Goal: Information Seeking & Learning: Learn about a topic

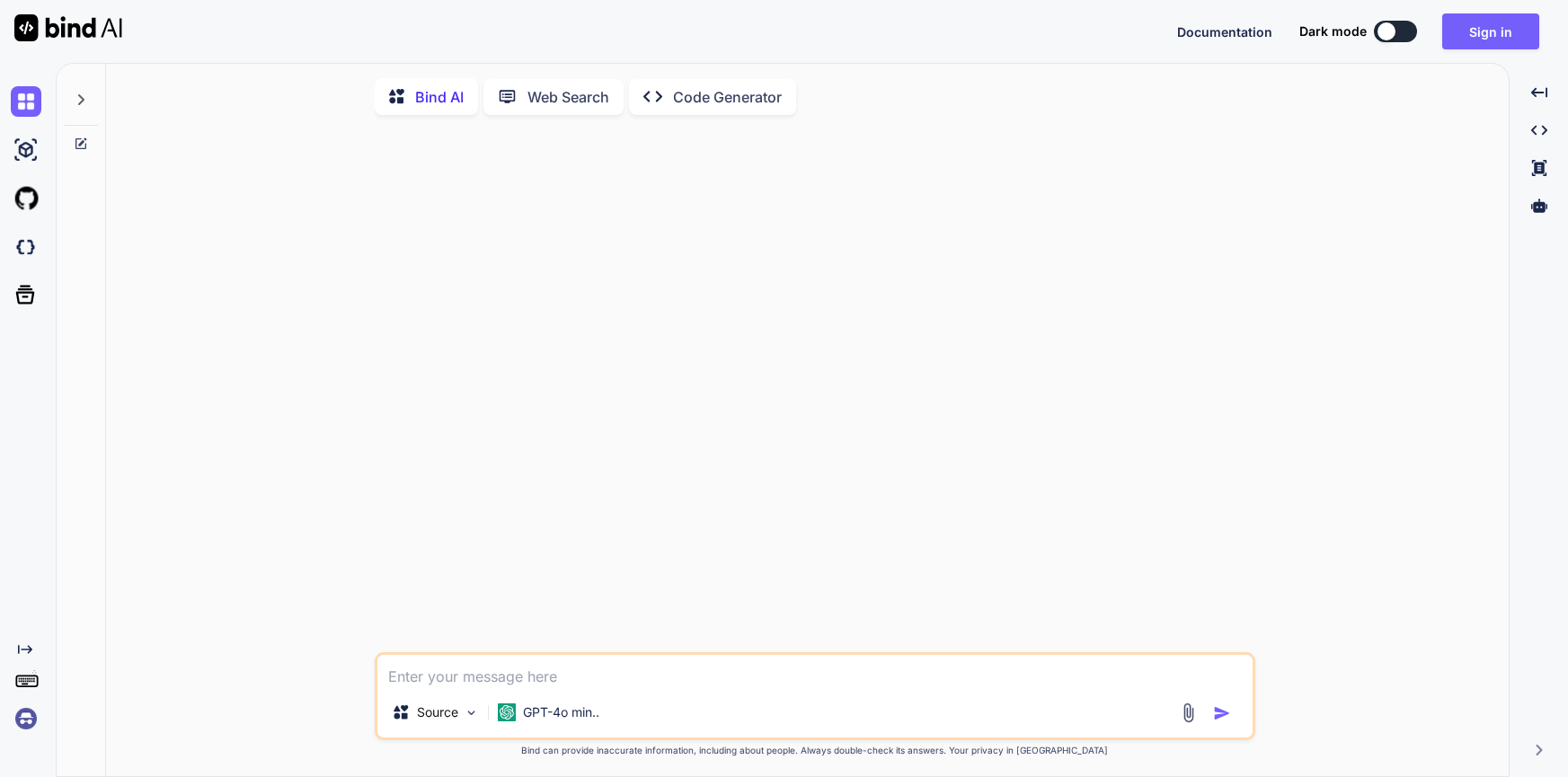
type textarea "x"
click at [1504, 28] on button "Sign in" at bounding box center [1490, 31] width 97 height 36
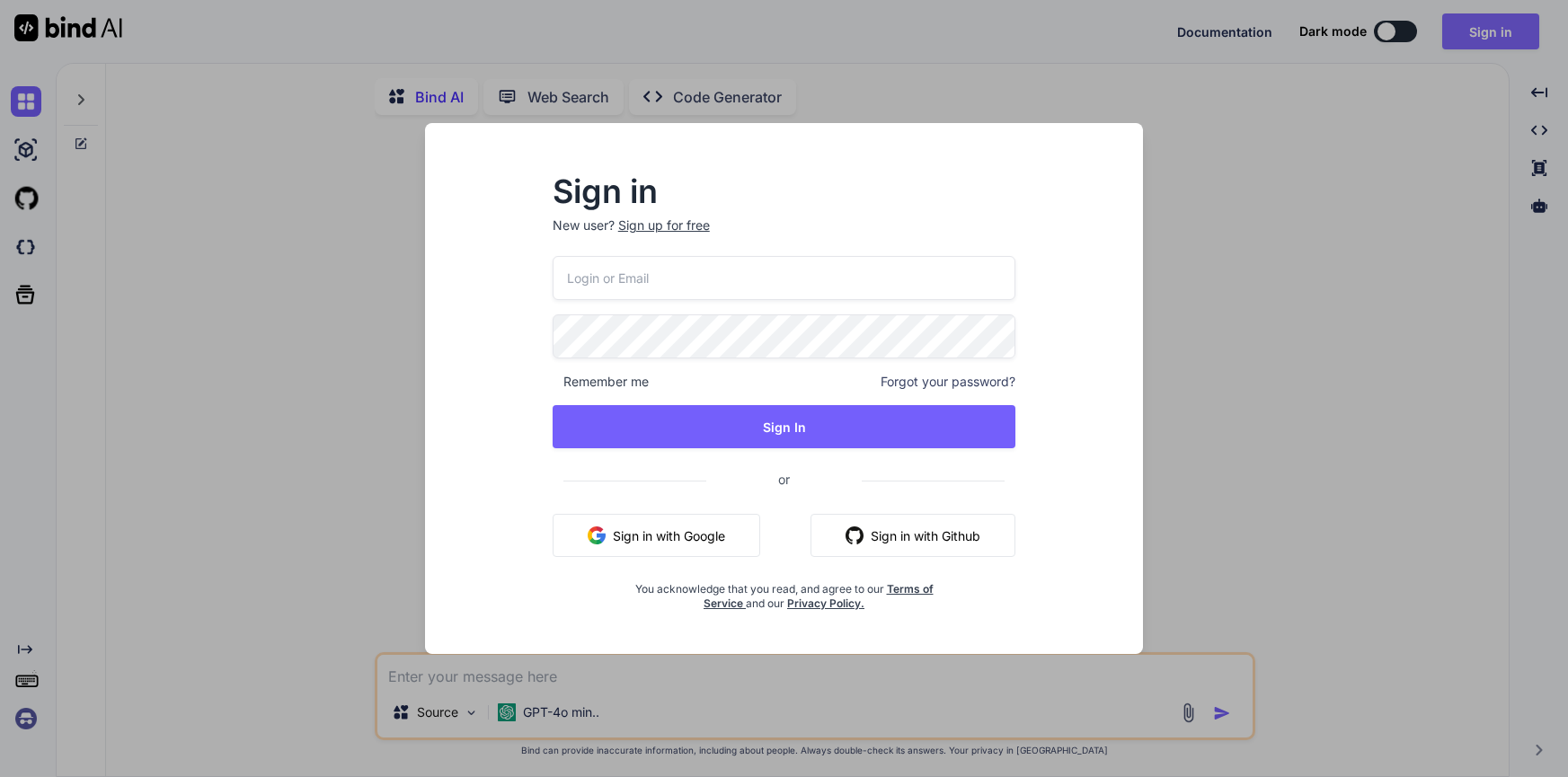
type input "[EMAIL_ADDRESS][DOMAIN_NAME]"
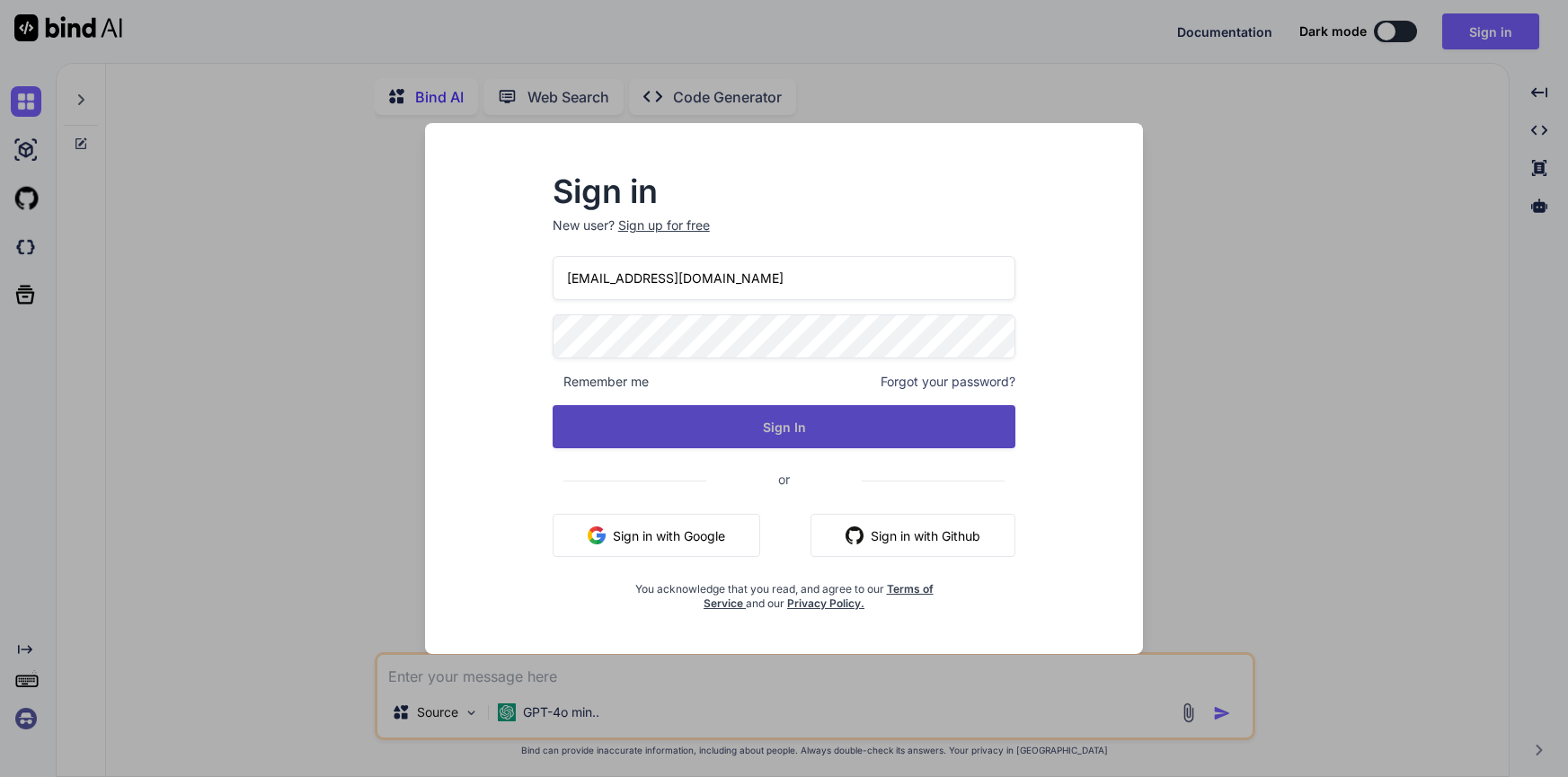
click at [820, 429] on button "Sign In" at bounding box center [784, 427] width 464 height 43
click at [805, 426] on button "Sign In" at bounding box center [784, 427] width 464 height 43
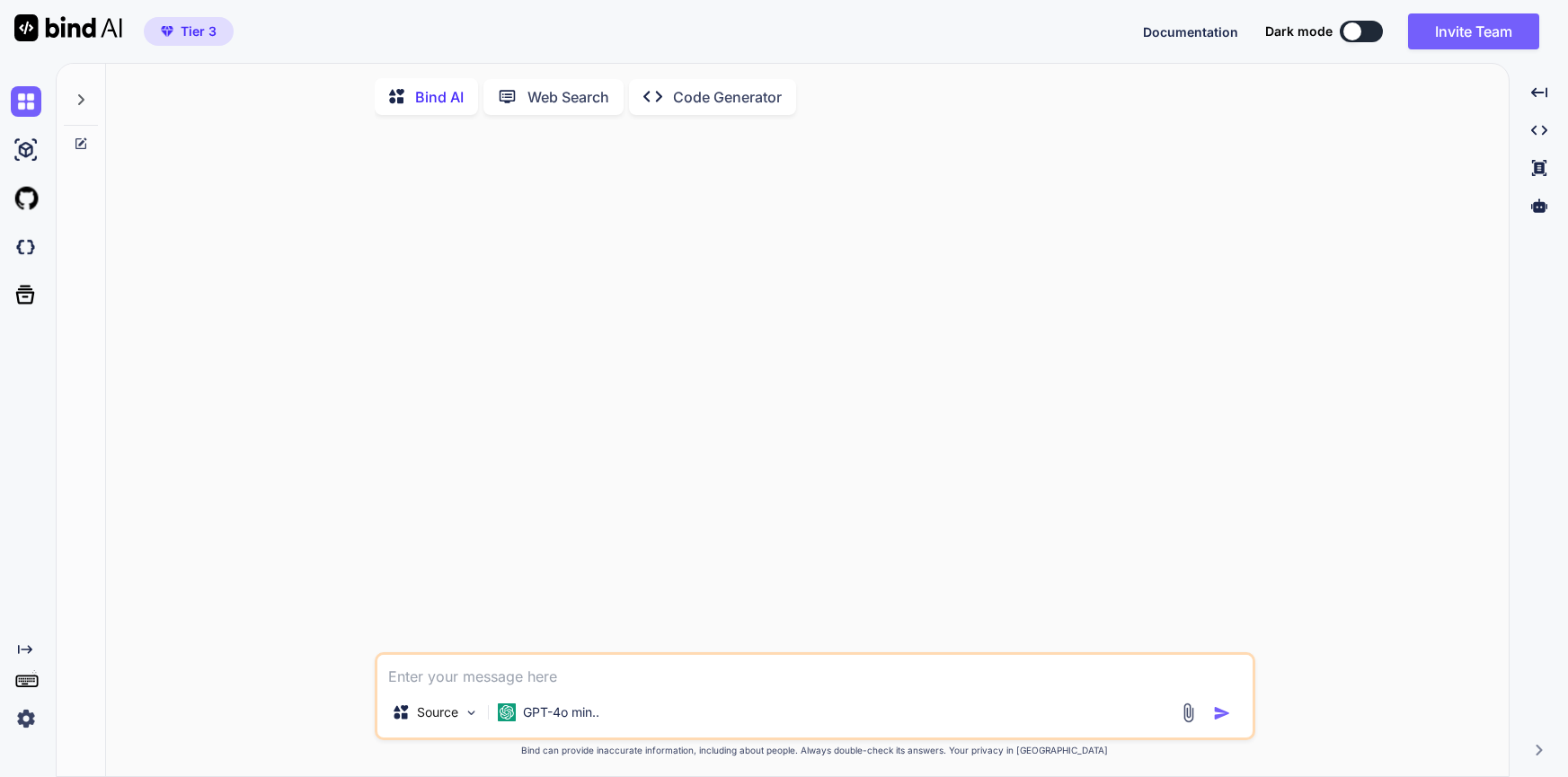
click at [35, 19] on img at bounding box center [68, 28] width 107 height 27
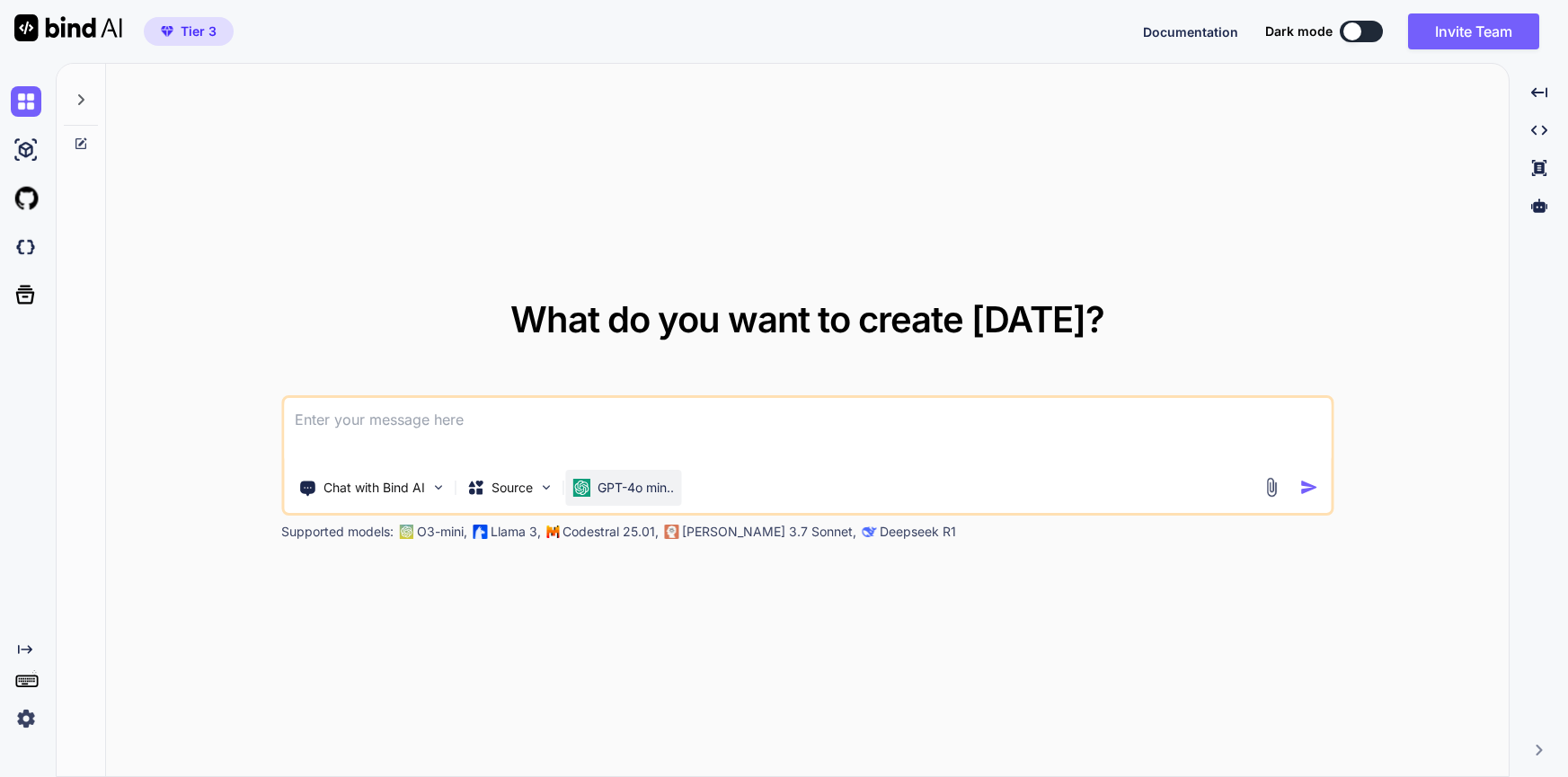
click at [657, 489] on p "GPT-4o min.." at bounding box center [636, 487] width 76 height 18
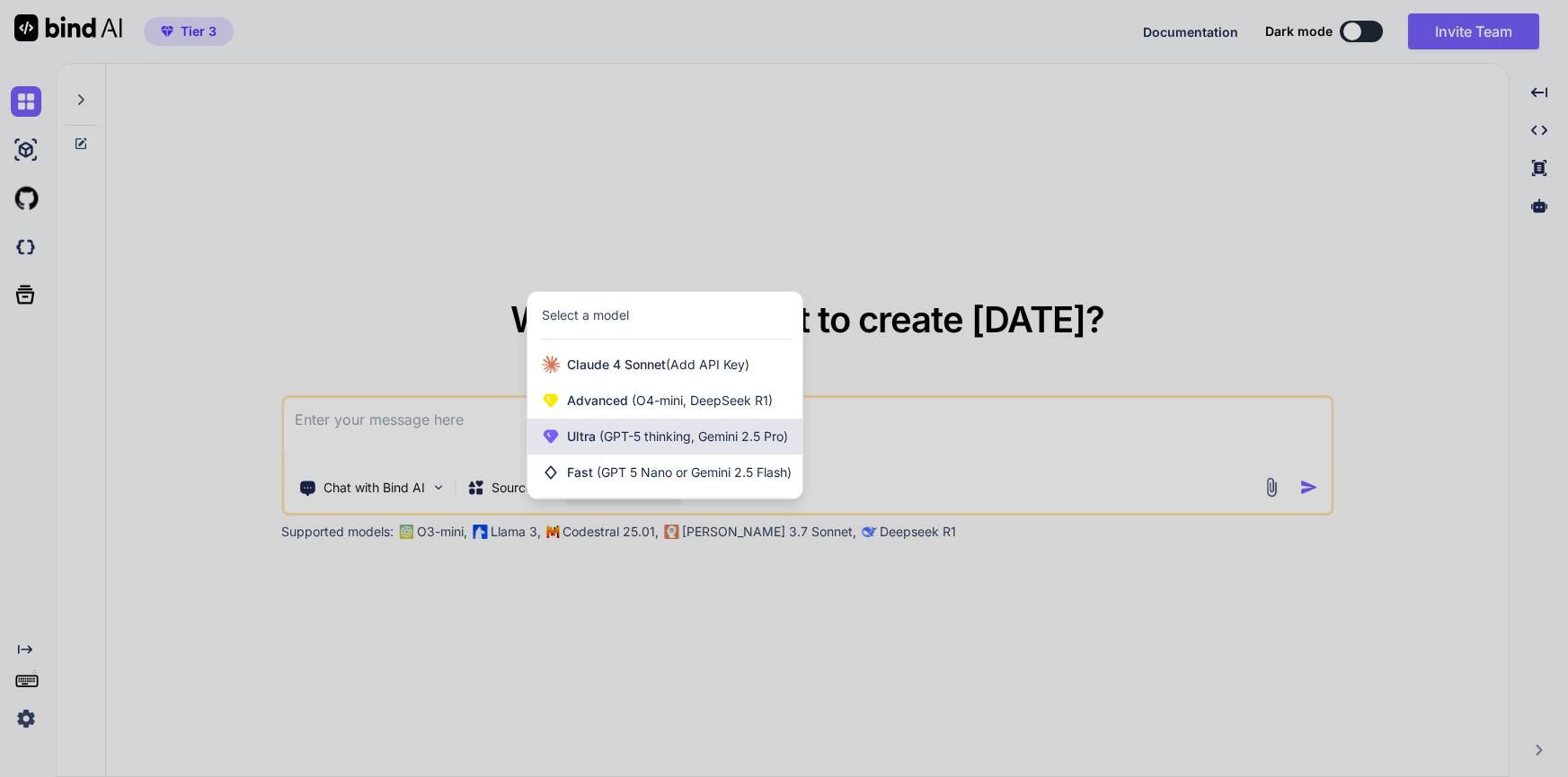
click at [622, 436] on span "(GPT-5 thinking, Gemini 2.5 Pro)" at bounding box center [691, 436] width 192 height 16
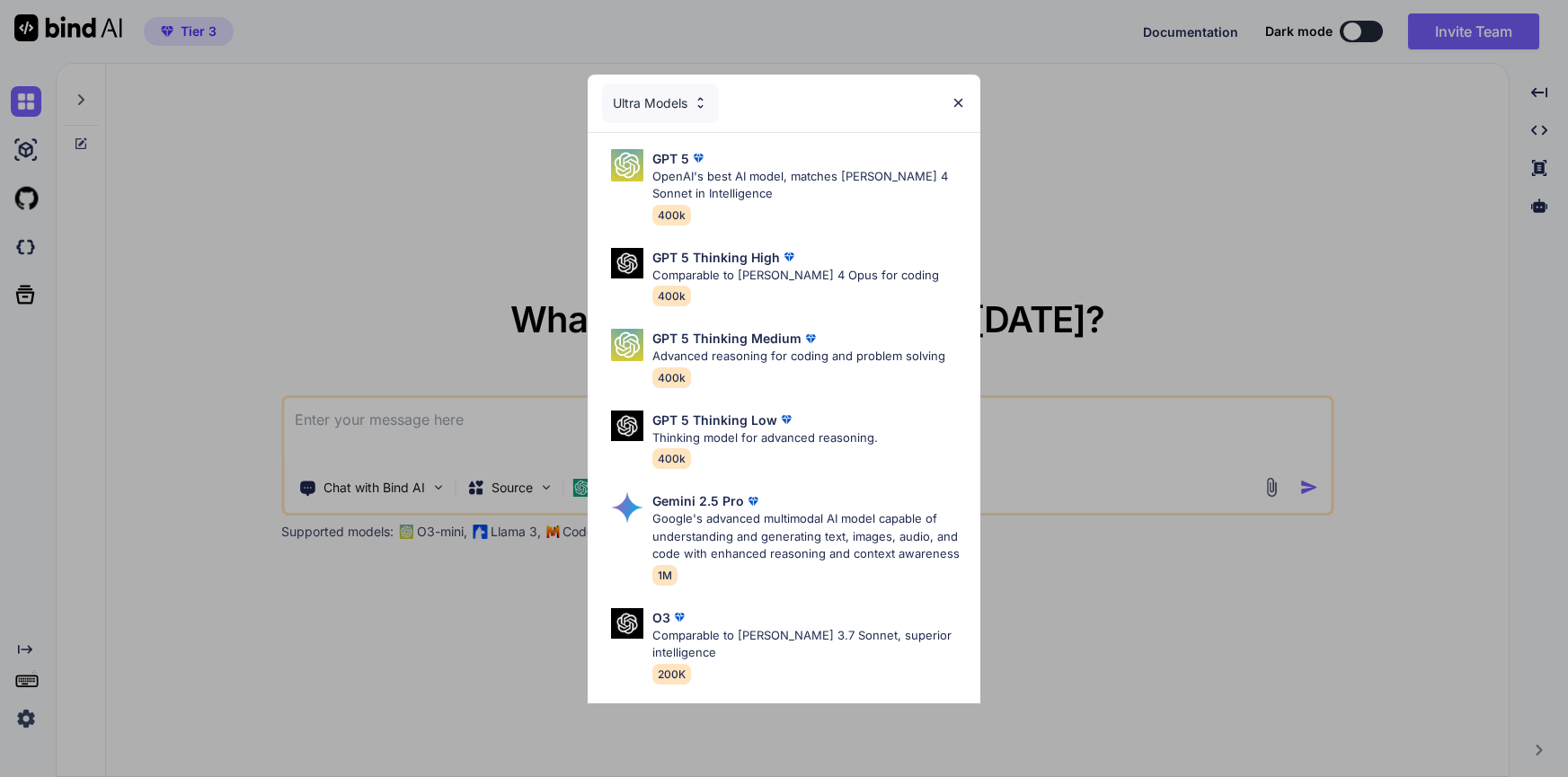
click at [676, 101] on div "Ultra Models" at bounding box center [660, 103] width 117 height 39
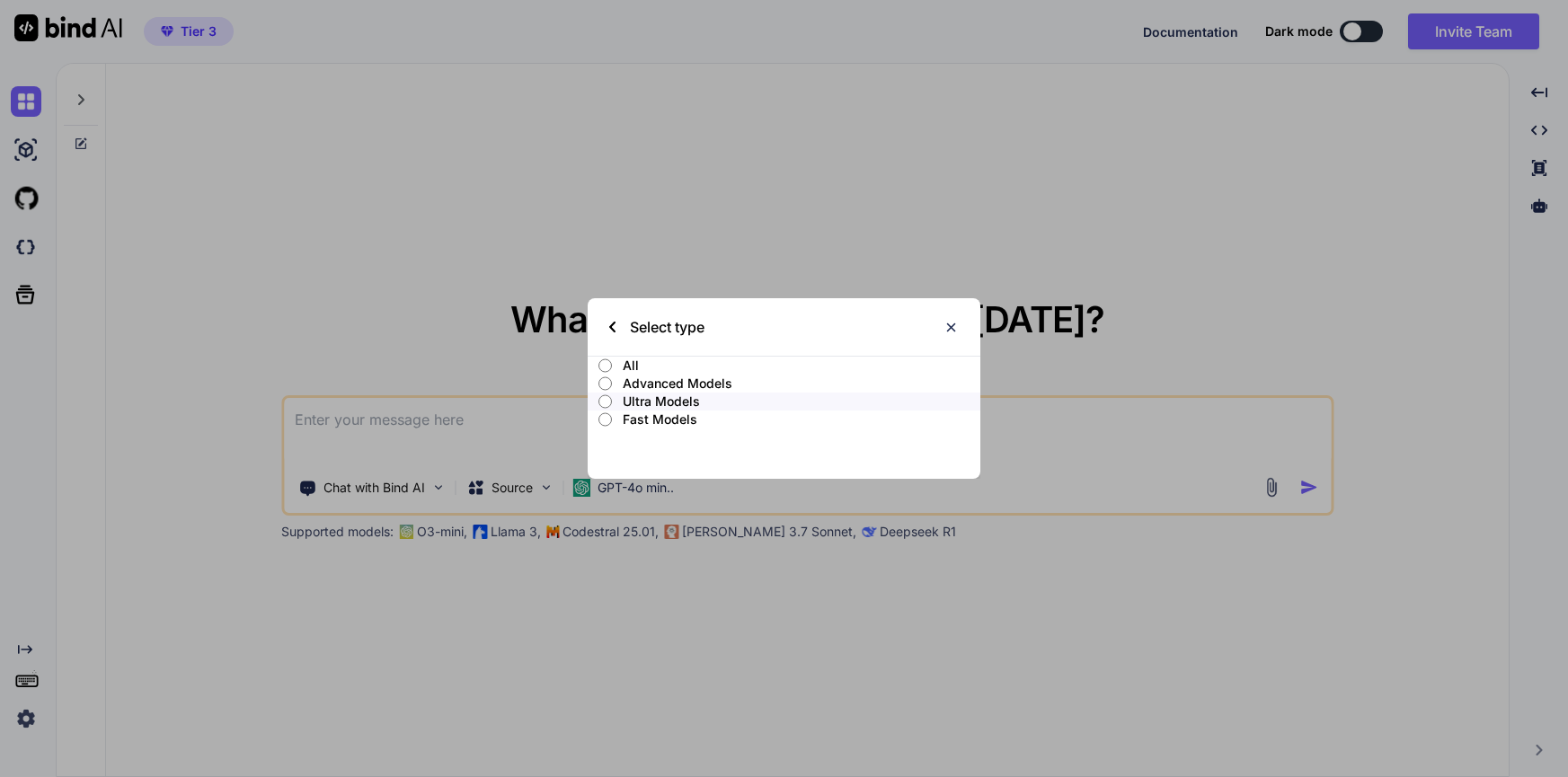
click at [635, 365] on p "All" at bounding box center [801, 365] width 356 height 18
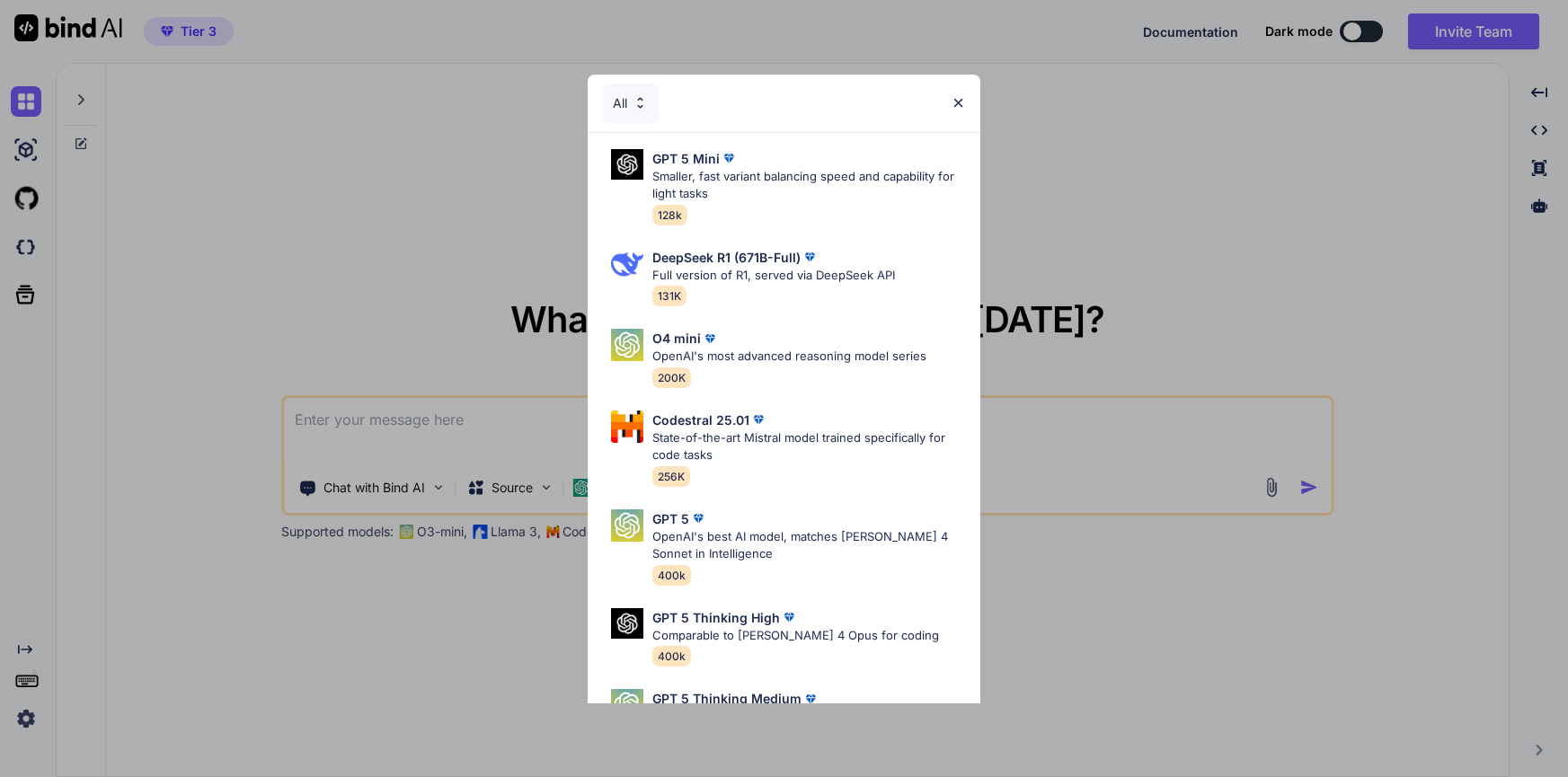
click at [642, 116] on div "All" at bounding box center [630, 103] width 57 height 39
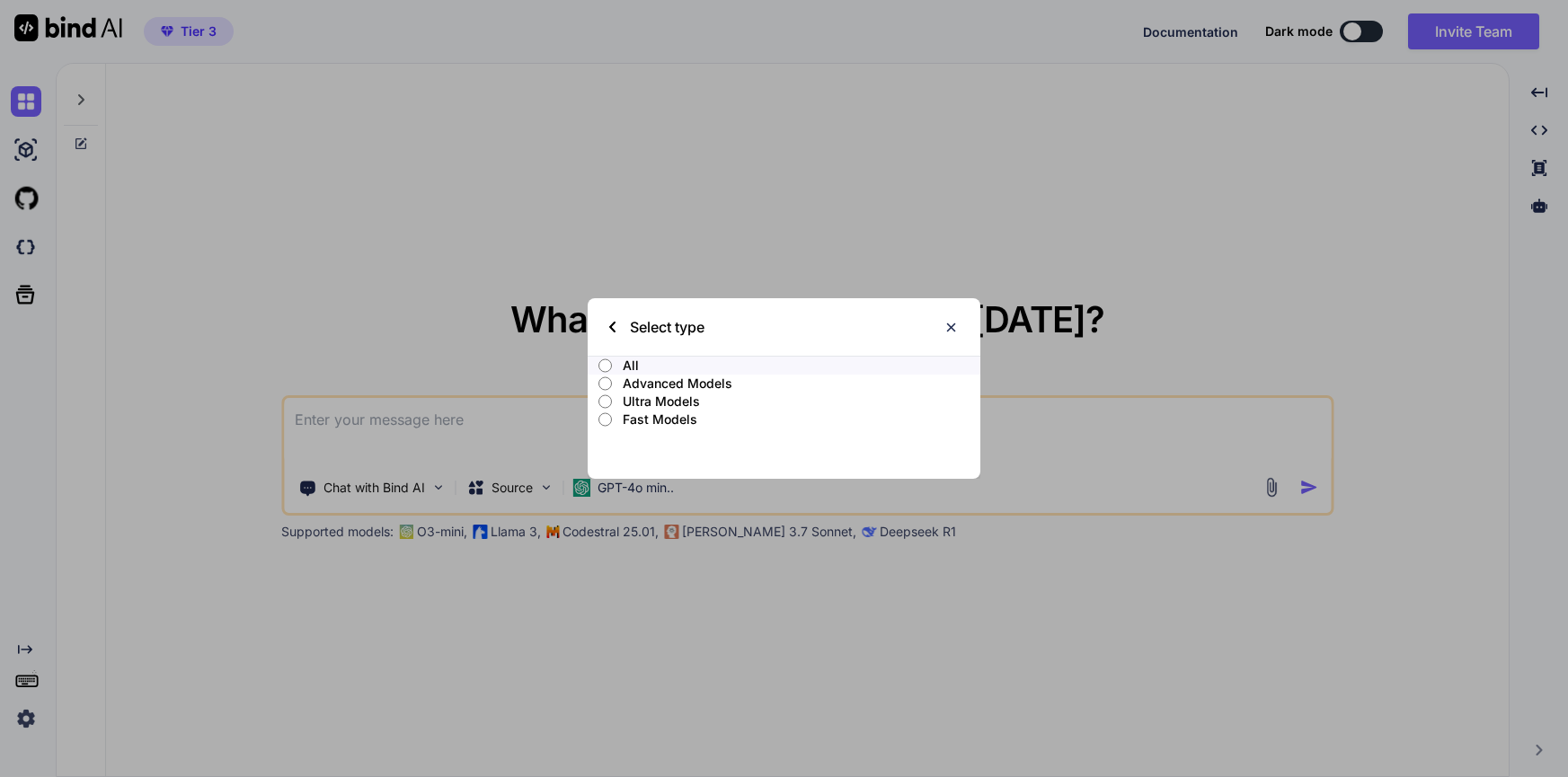
click at [694, 382] on p "Advanced Models" at bounding box center [801, 384] width 356 height 18
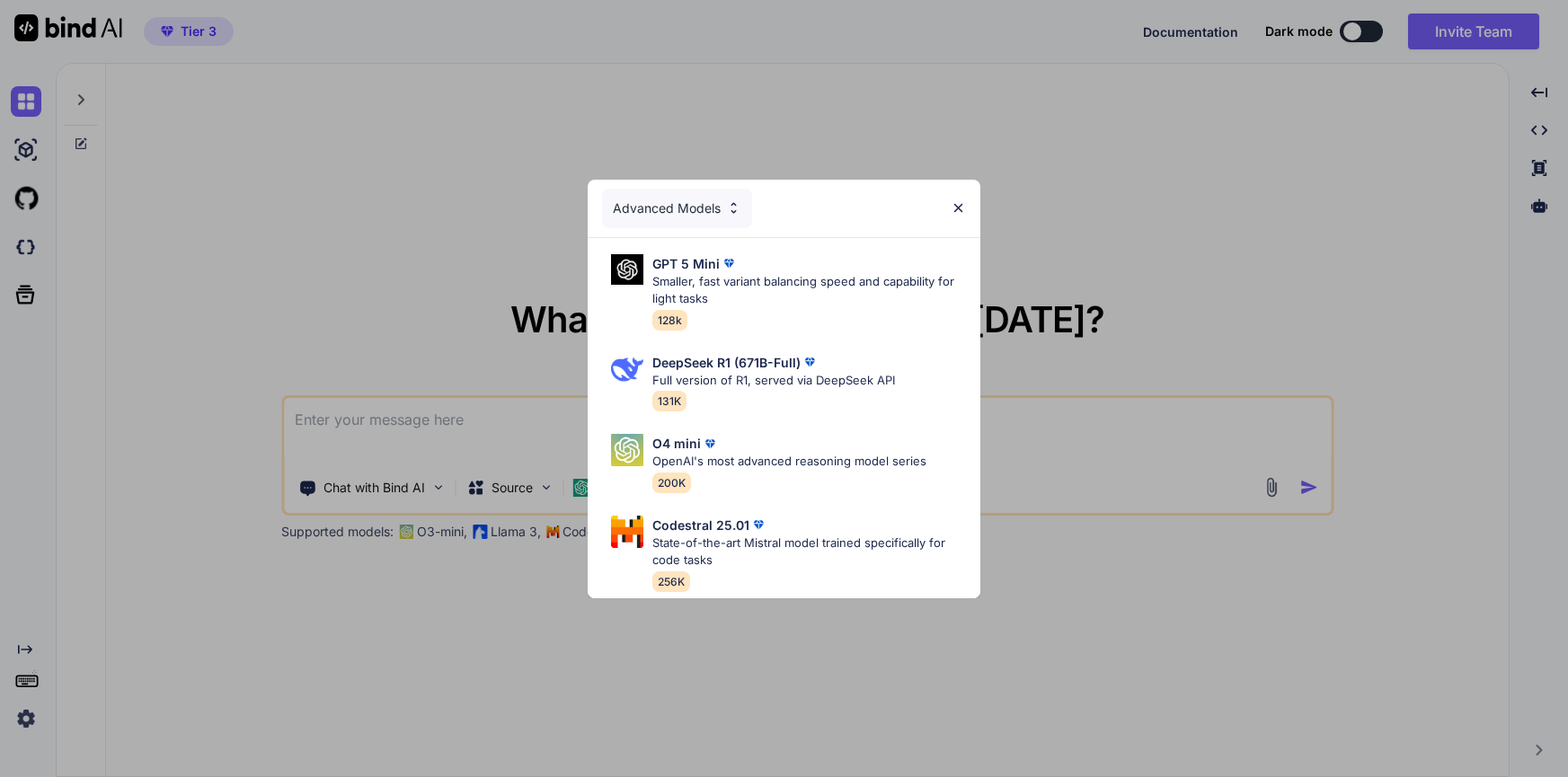
click at [47, 254] on div "Advanced Models GPT 5 Mini Smaller, fast variant balancing speed and capability…" at bounding box center [784, 388] width 1568 height 777
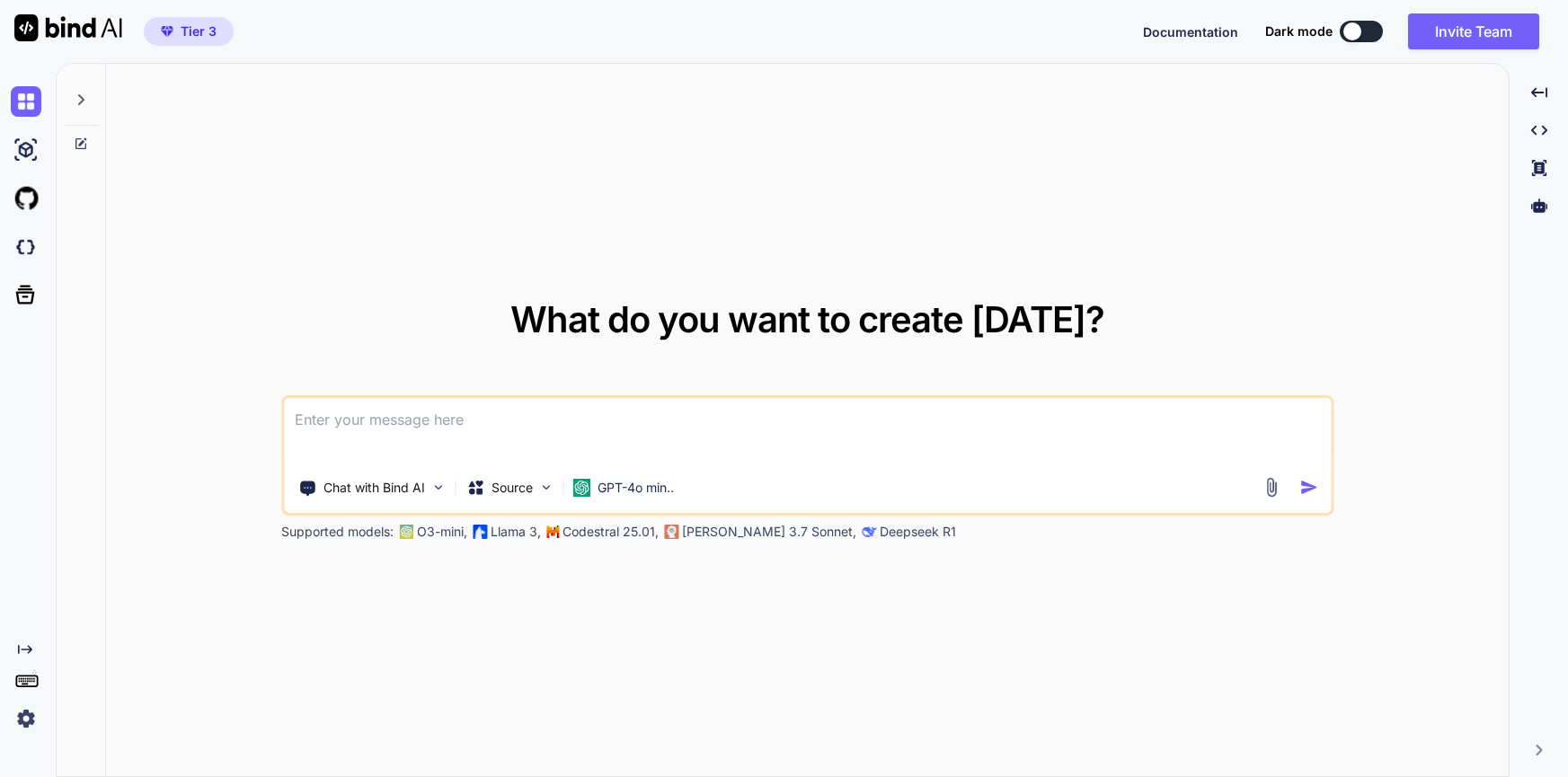
click at [28, 724] on img at bounding box center [25, 717] width 30 height 30
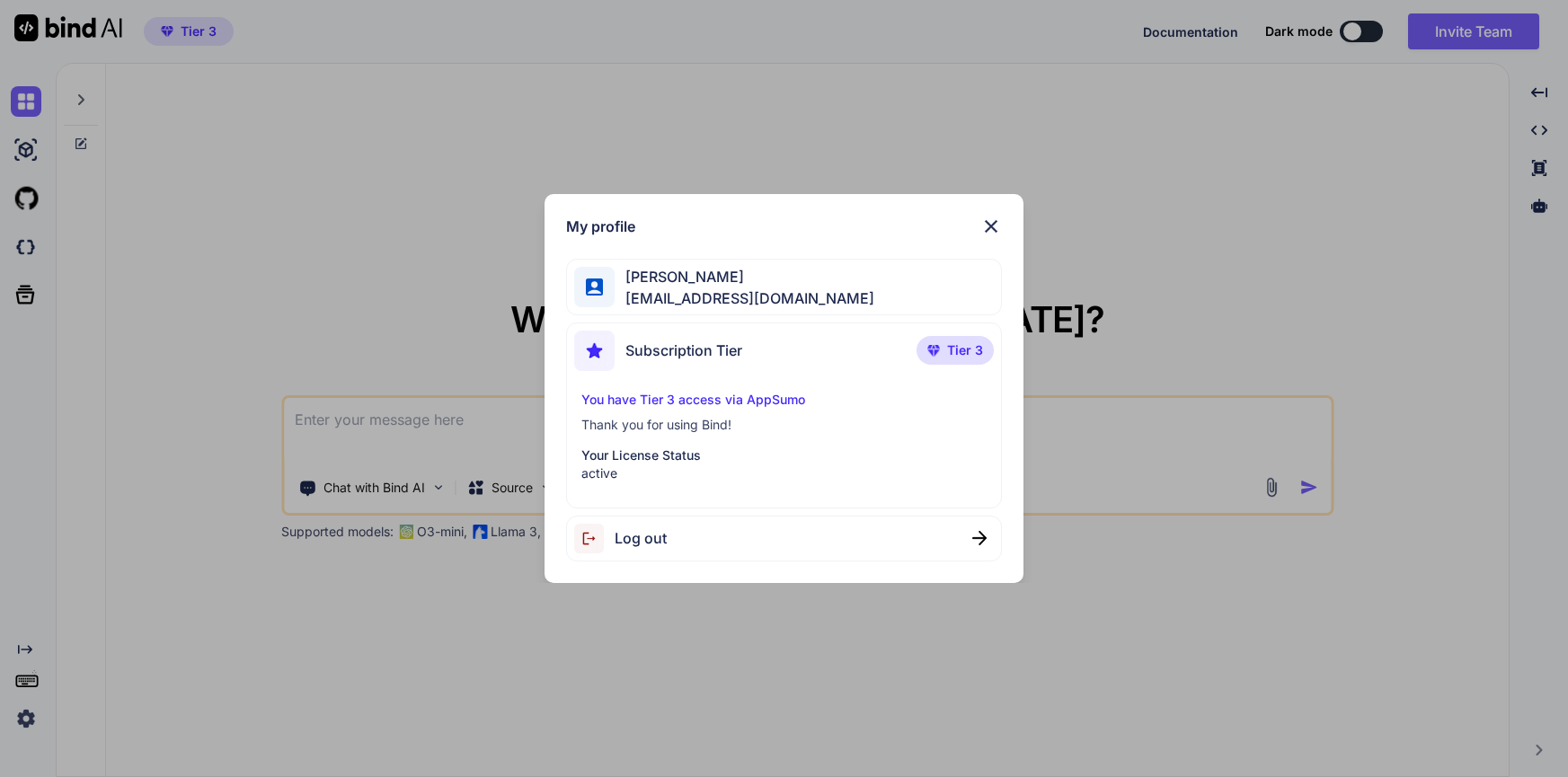
click at [998, 227] on img at bounding box center [991, 226] width 21 height 21
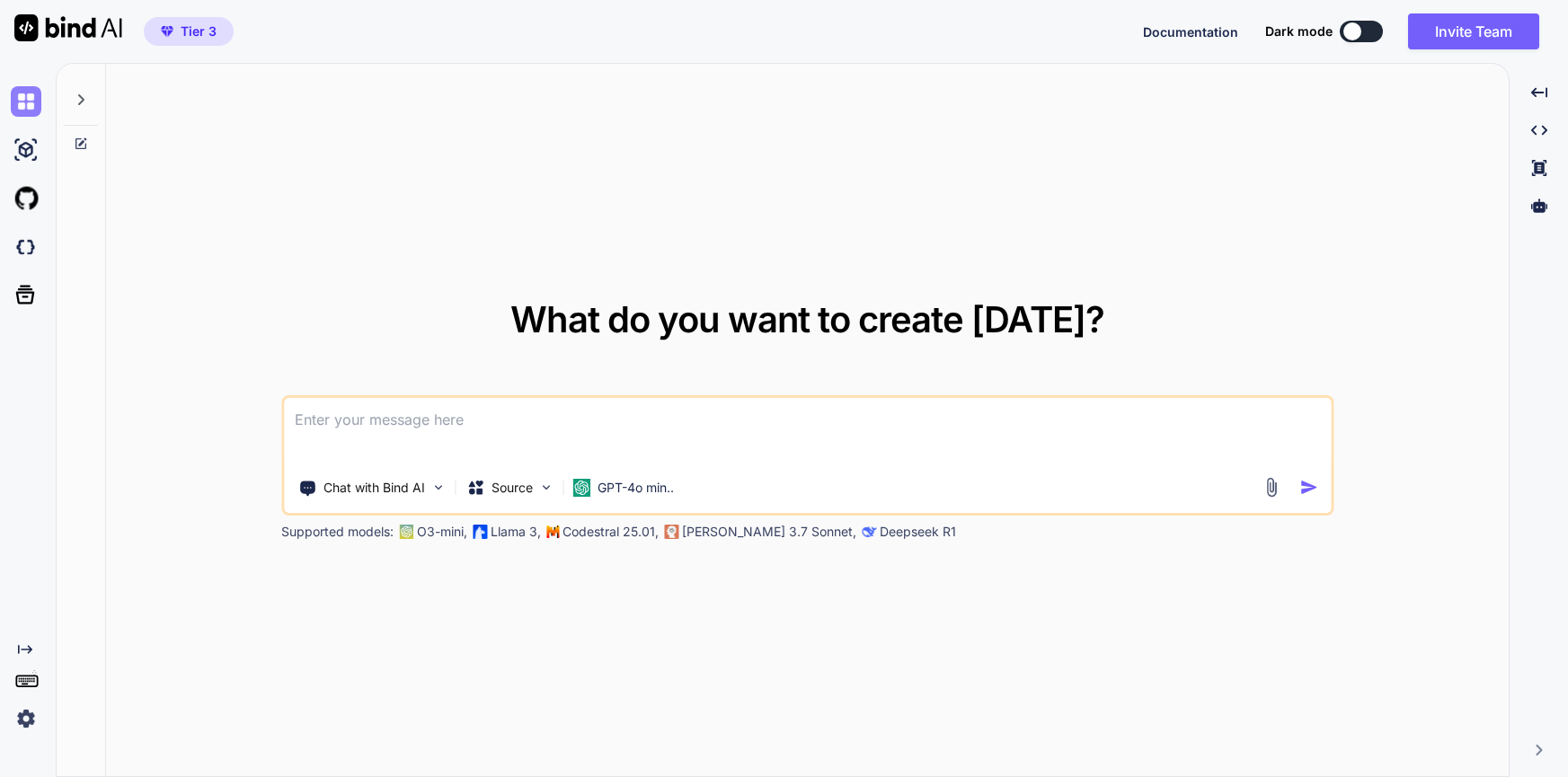
click at [23, 95] on img at bounding box center [25, 101] width 30 height 30
click at [36, 113] on img at bounding box center [25, 101] width 30 height 30
click at [32, 151] on img at bounding box center [25, 149] width 30 height 30
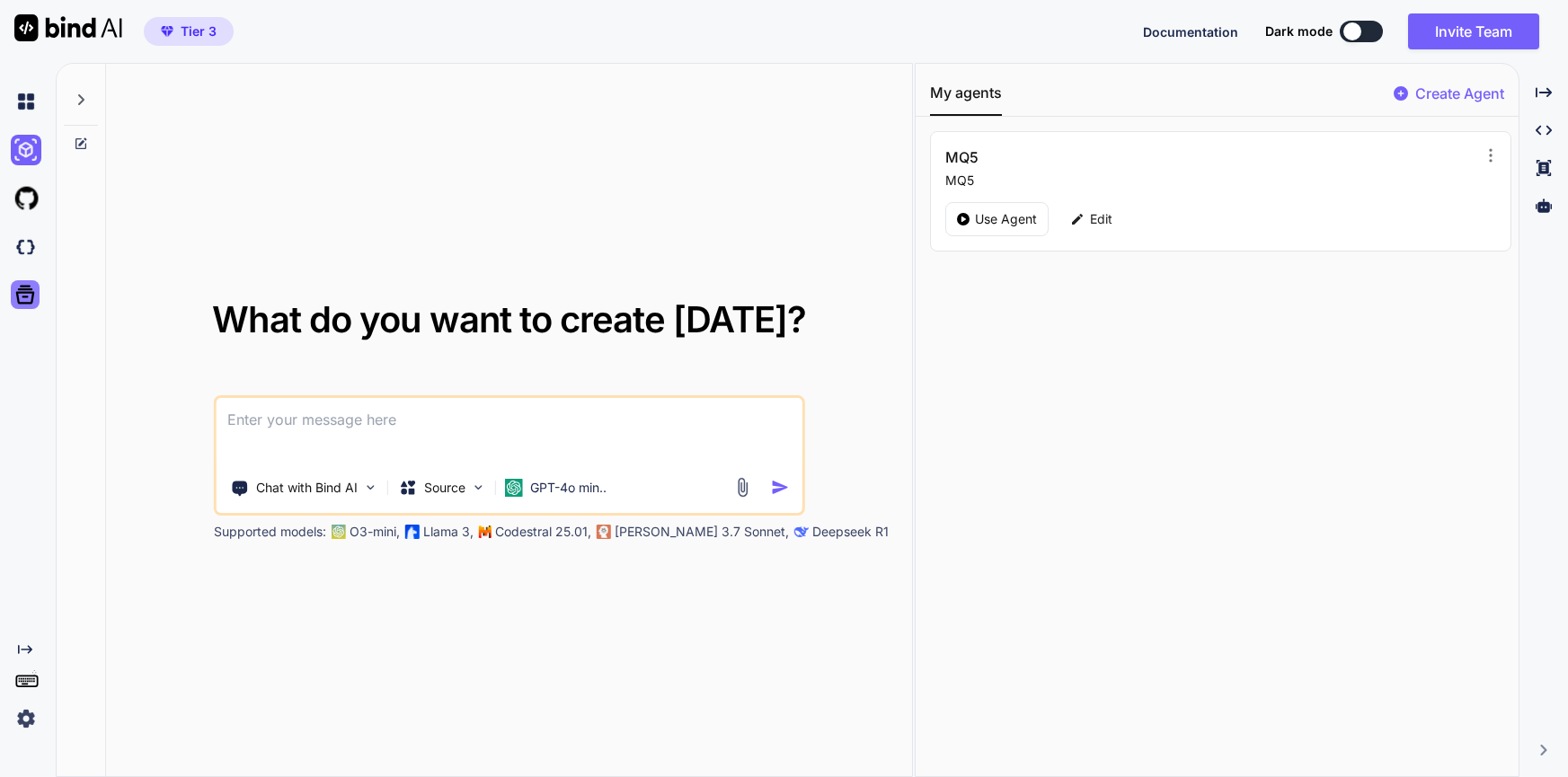
click at [28, 295] on icon at bounding box center [25, 295] width 25 height 25
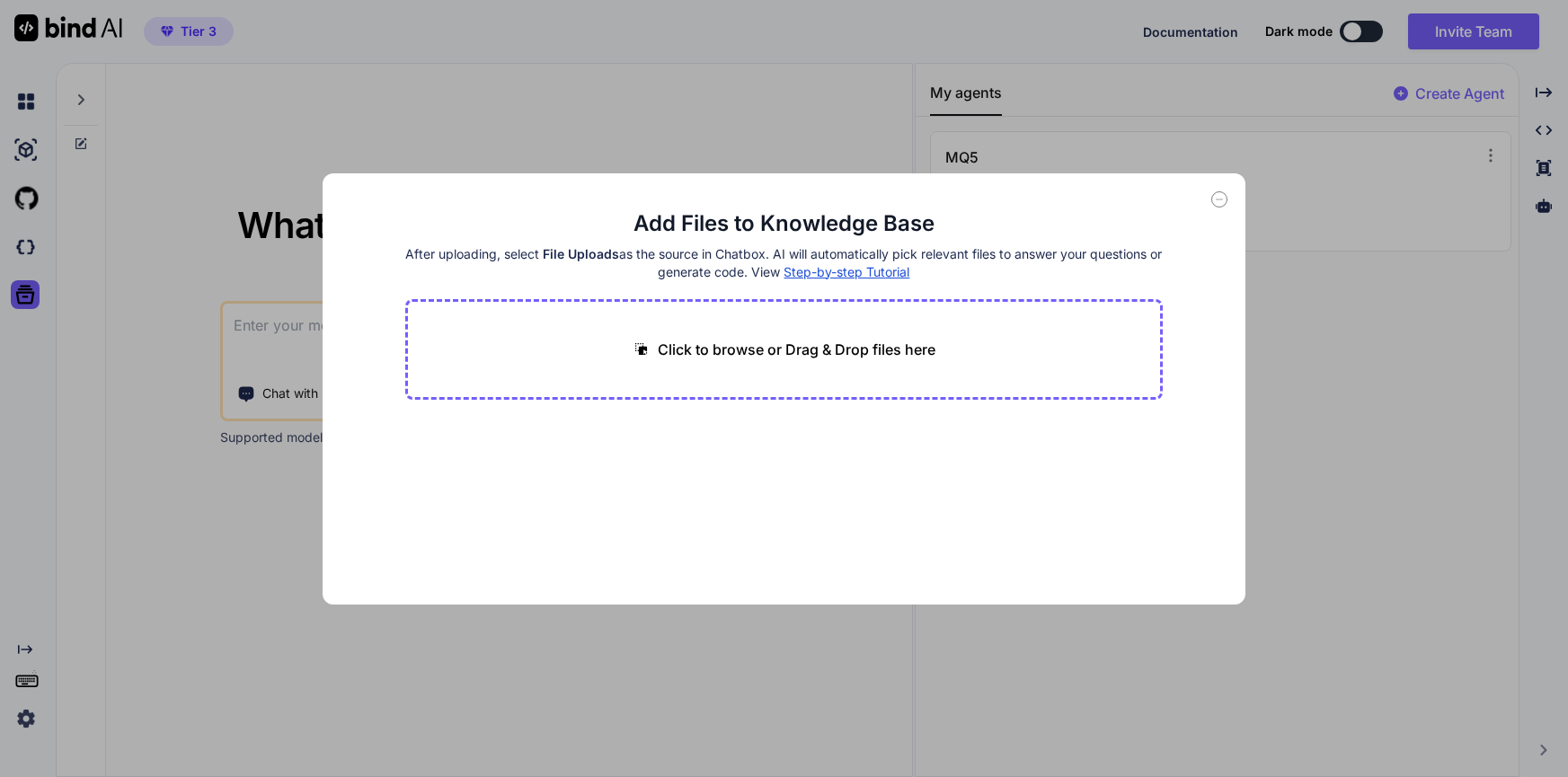
click at [28, 295] on div "Add Files to Knowledge Base After uploading, select File Uploads as the source …" at bounding box center [784, 388] width 1568 height 777
type textarea "x"
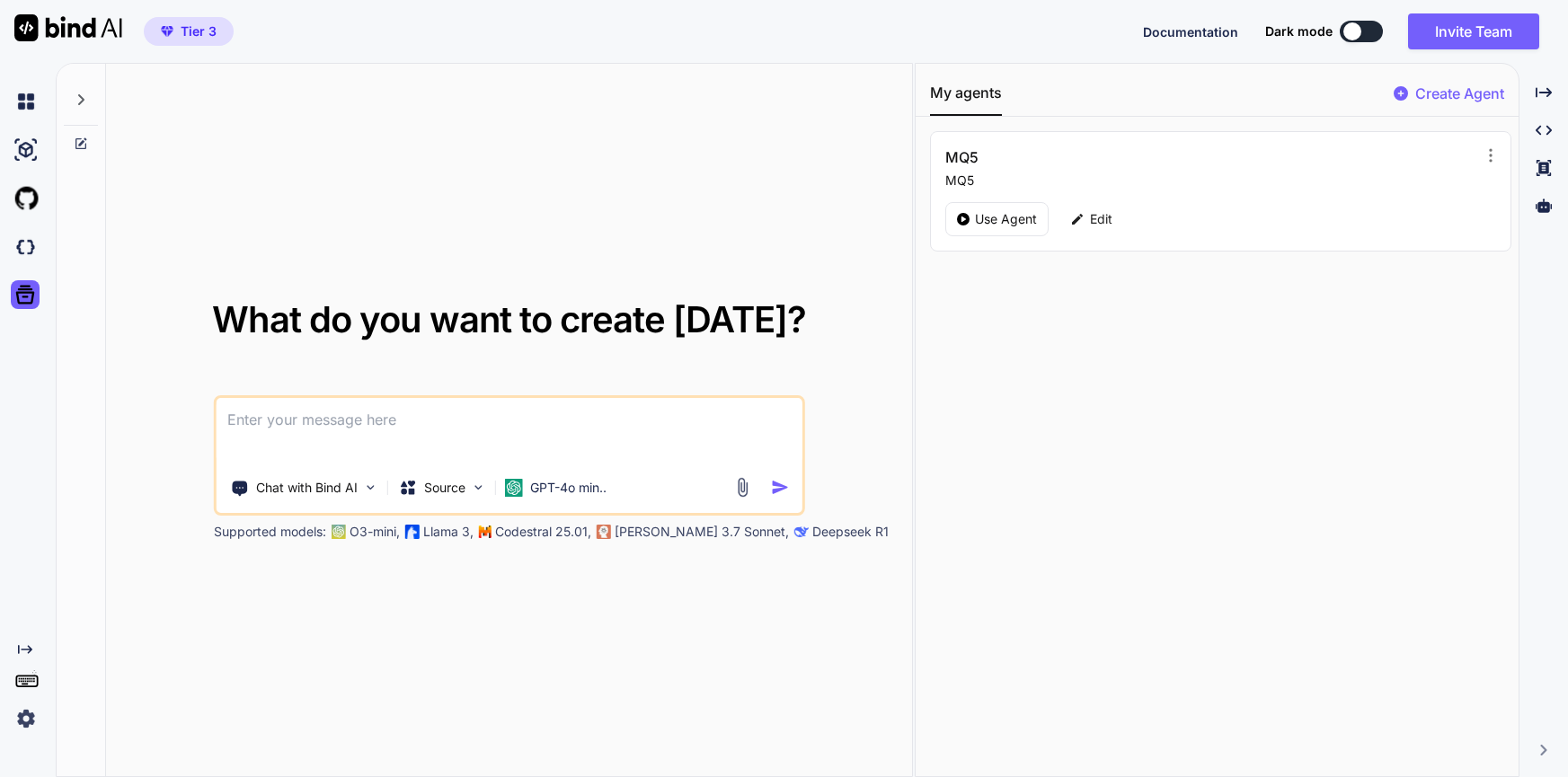
click at [72, 27] on img at bounding box center [68, 28] width 107 height 27
click at [24, 257] on img at bounding box center [25, 246] width 30 height 30
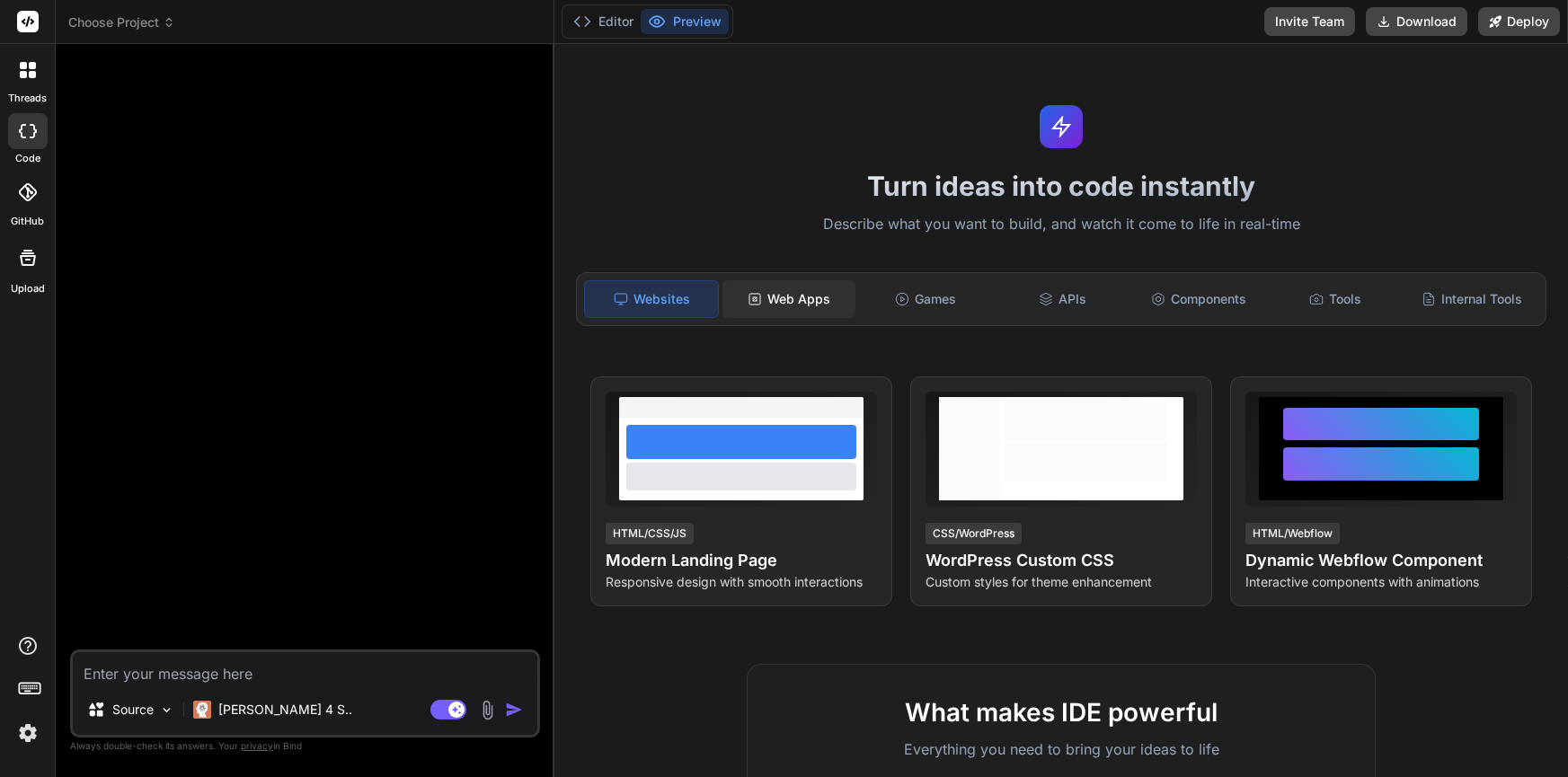
click at [829, 300] on div "Web Apps" at bounding box center [789, 299] width 133 height 38
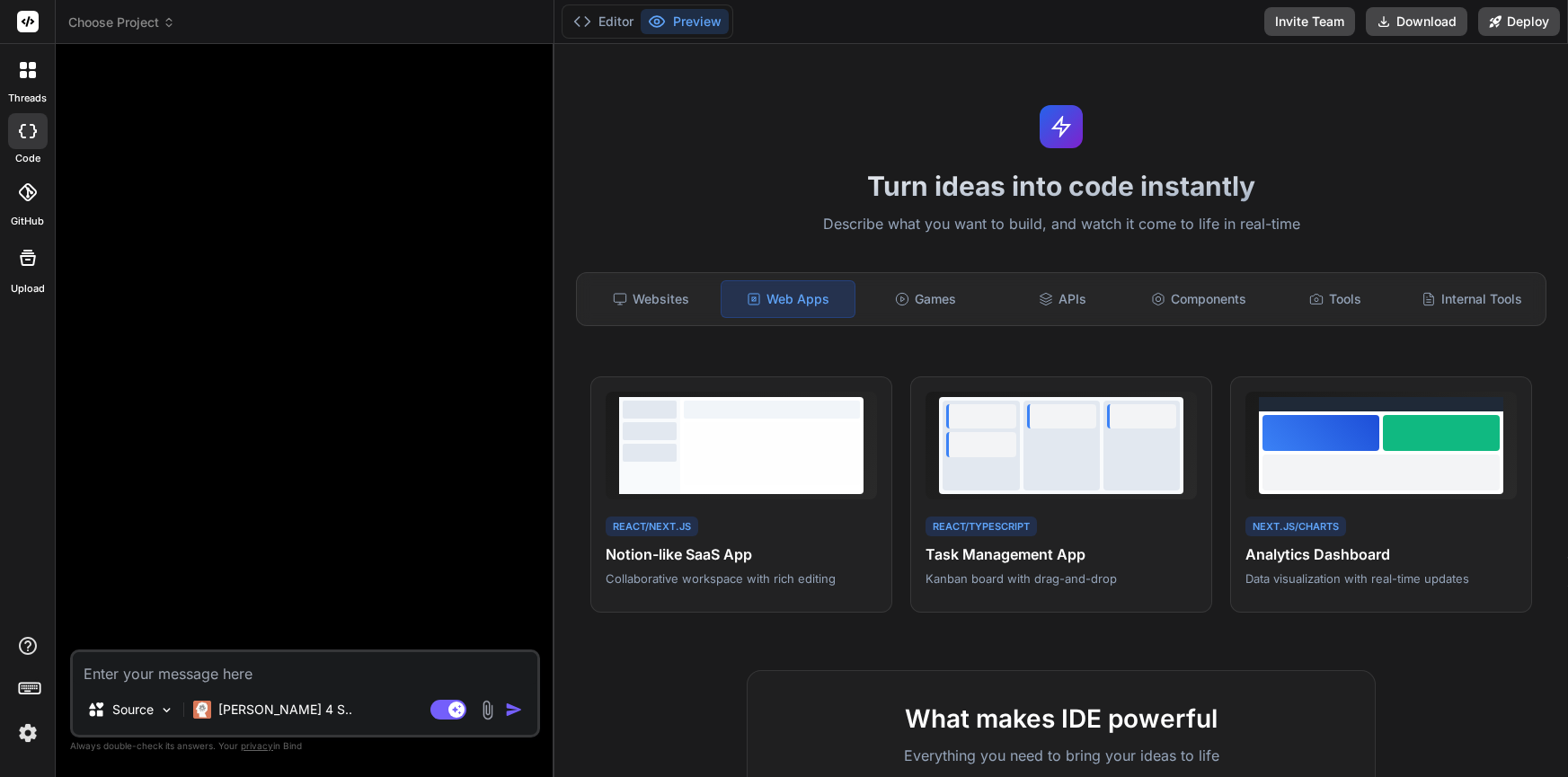
click at [28, 739] on img at bounding box center [27, 732] width 30 height 30
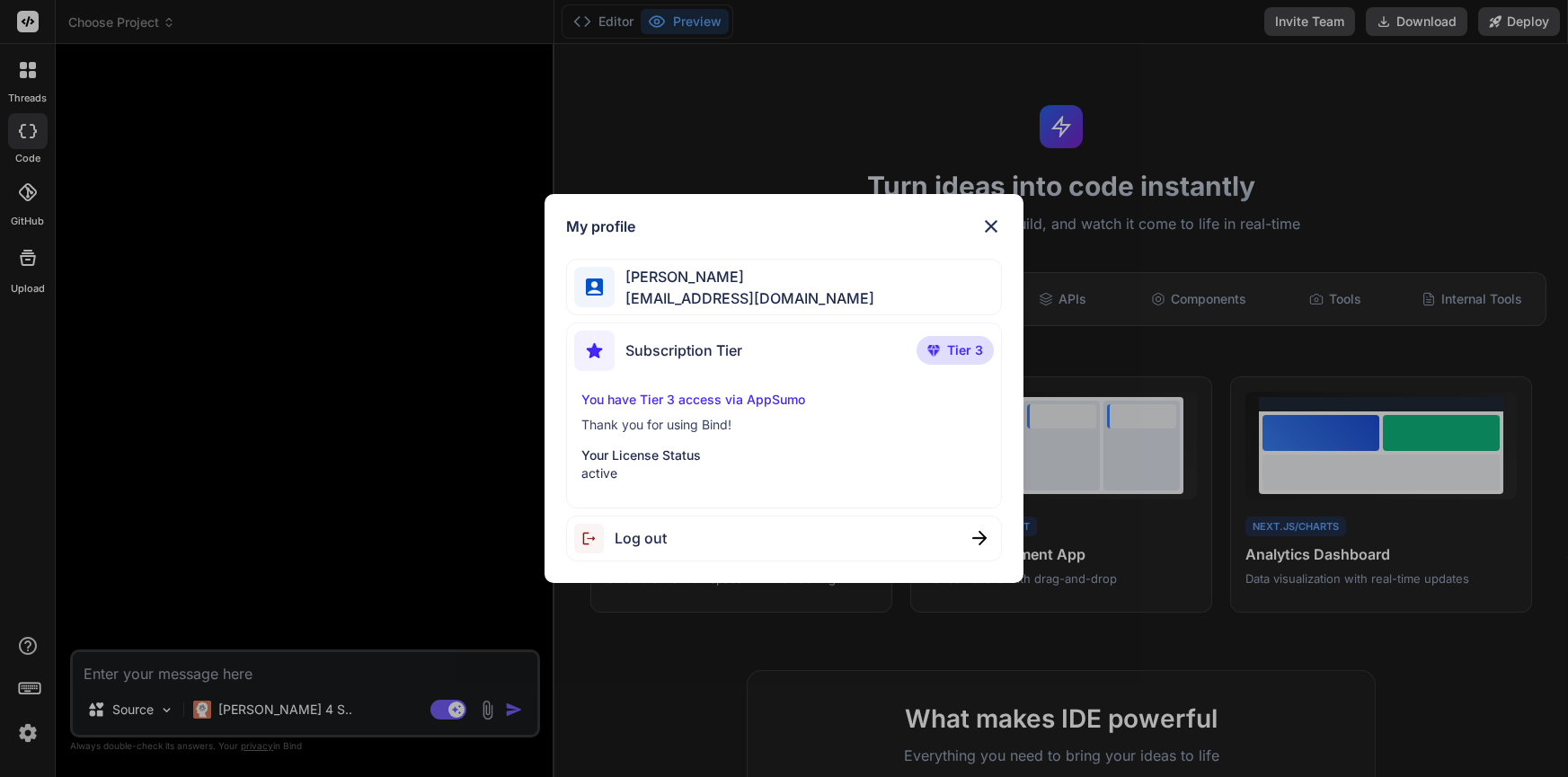
click at [149, 466] on div "My profile Kwok Chan zakchens@gmail.com Subscription Tier Tier 3 You have Tier …" at bounding box center [784, 388] width 1568 height 777
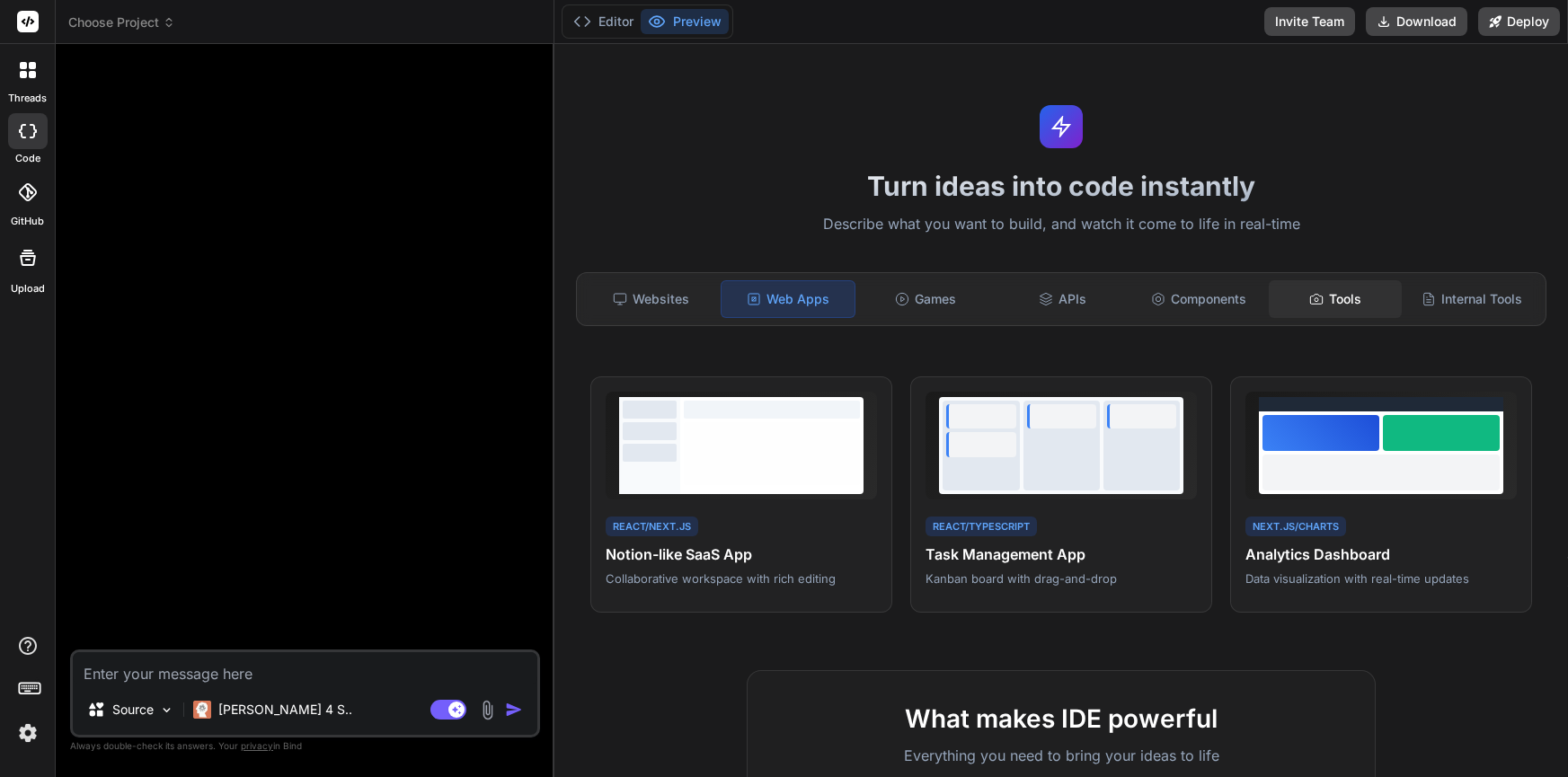
click at [1329, 297] on div "Tools" at bounding box center [1335, 299] width 133 height 38
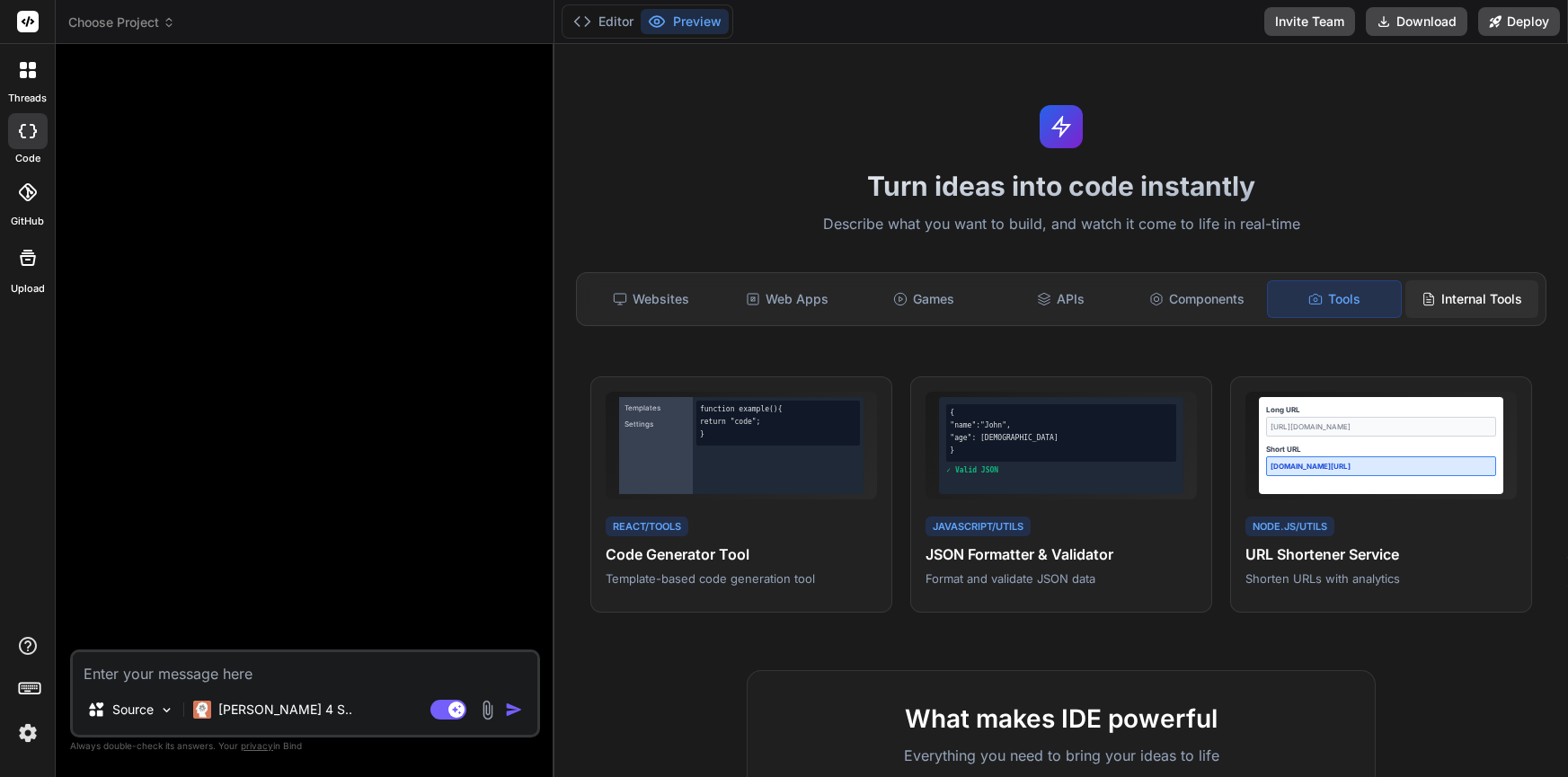
click at [1465, 298] on div "Internal Tools" at bounding box center [1471, 299] width 133 height 38
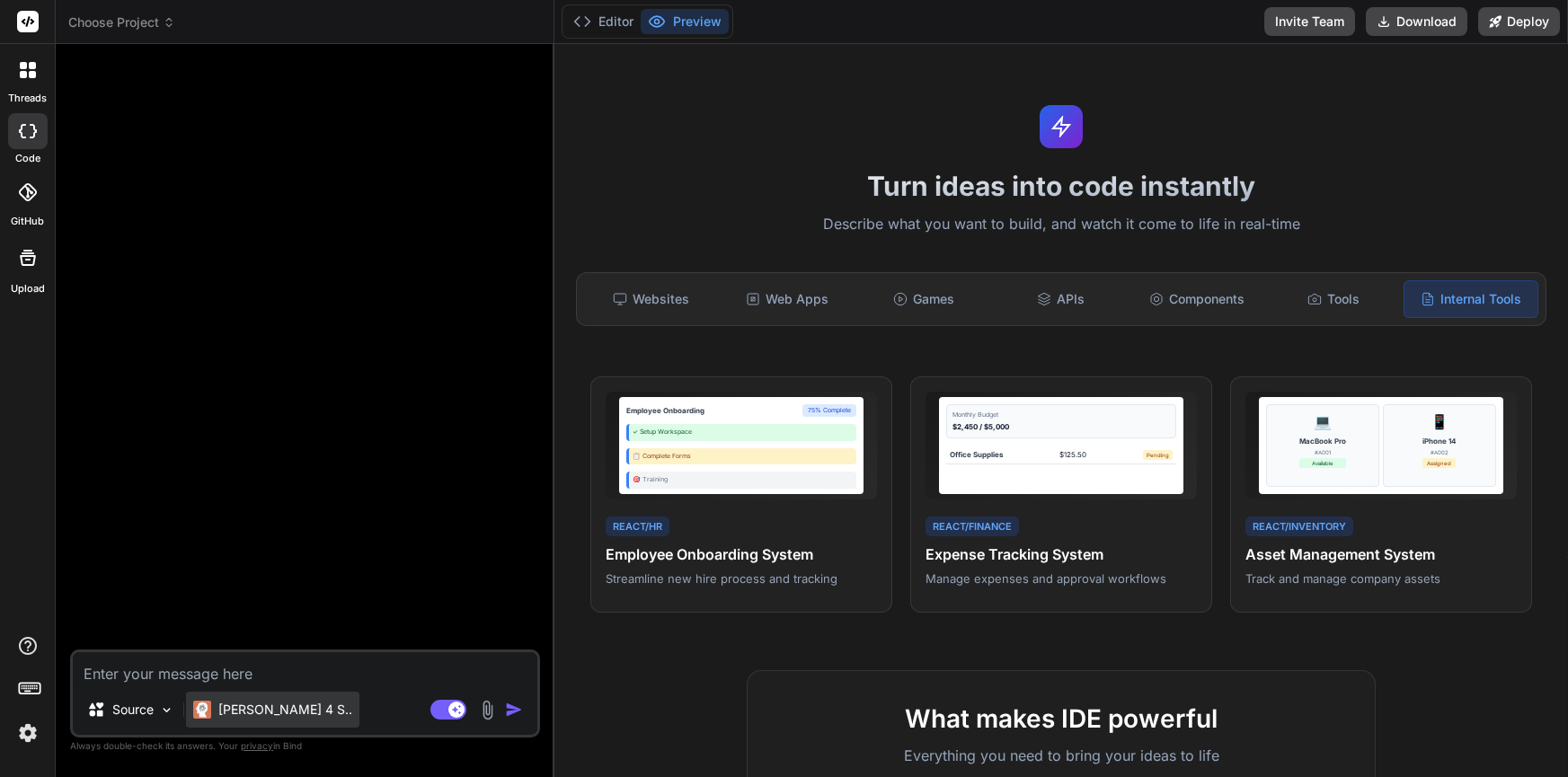
click at [264, 707] on p "Claude 4 S.." at bounding box center [285, 710] width 134 height 18
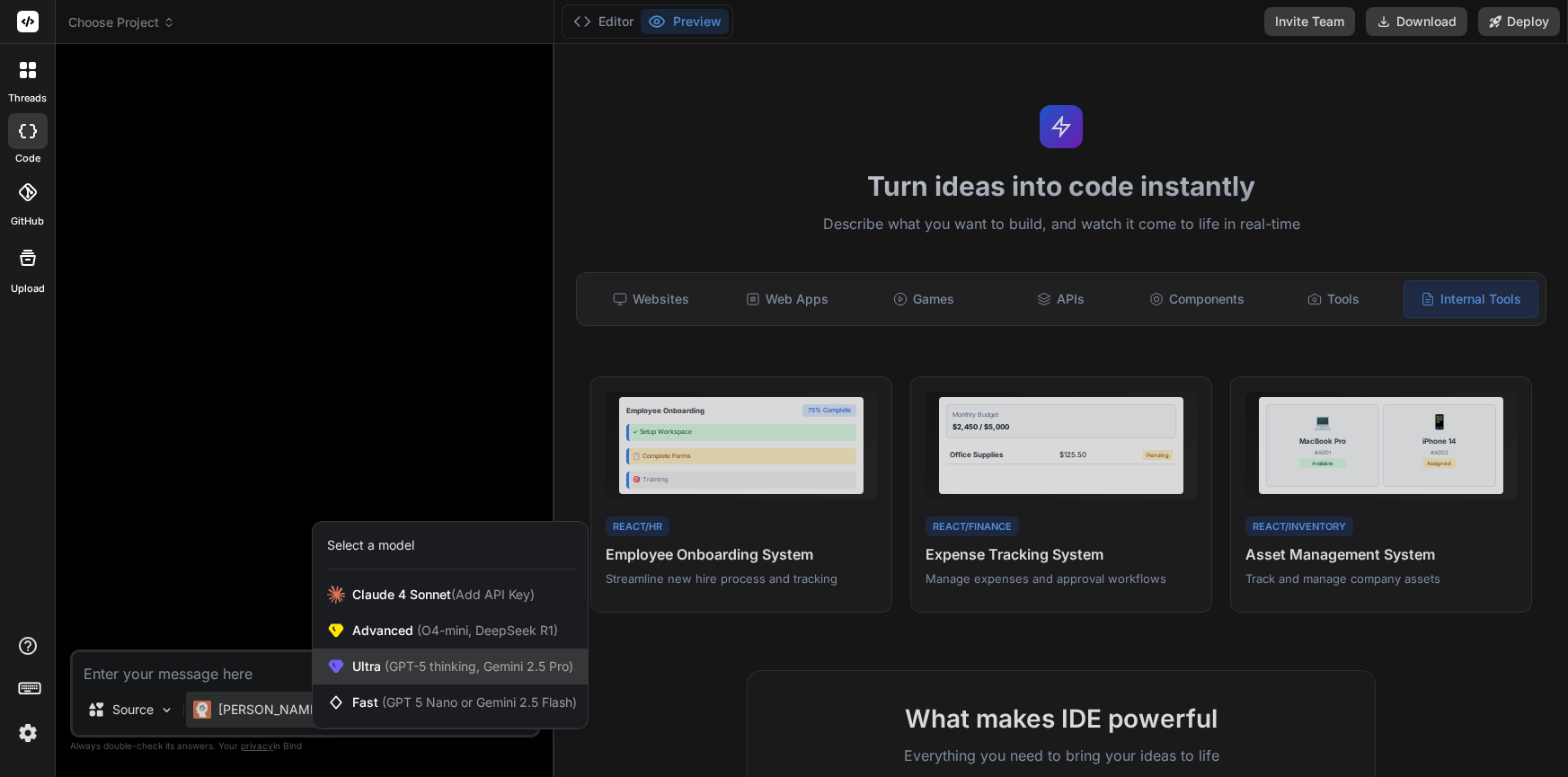
click at [432, 673] on span "(GPT-5 thinking, Gemini 2.5 Pro)" at bounding box center [476, 666] width 192 height 16
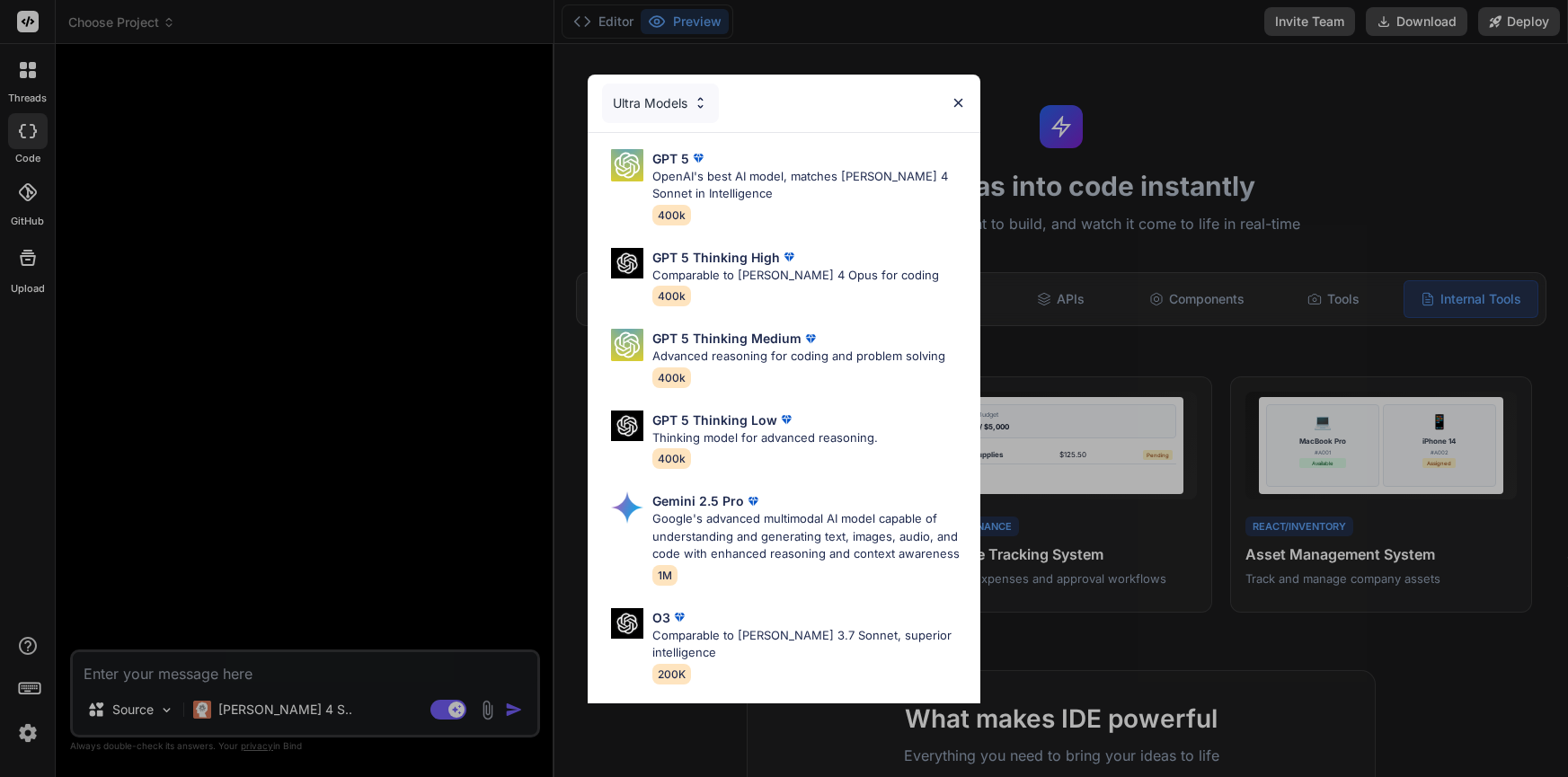
click at [258, 714] on div "Ultra Models GPT 5 OpenAI's best AI model, matches Claude 4 Sonnet in Intellige…" at bounding box center [784, 388] width 1568 height 777
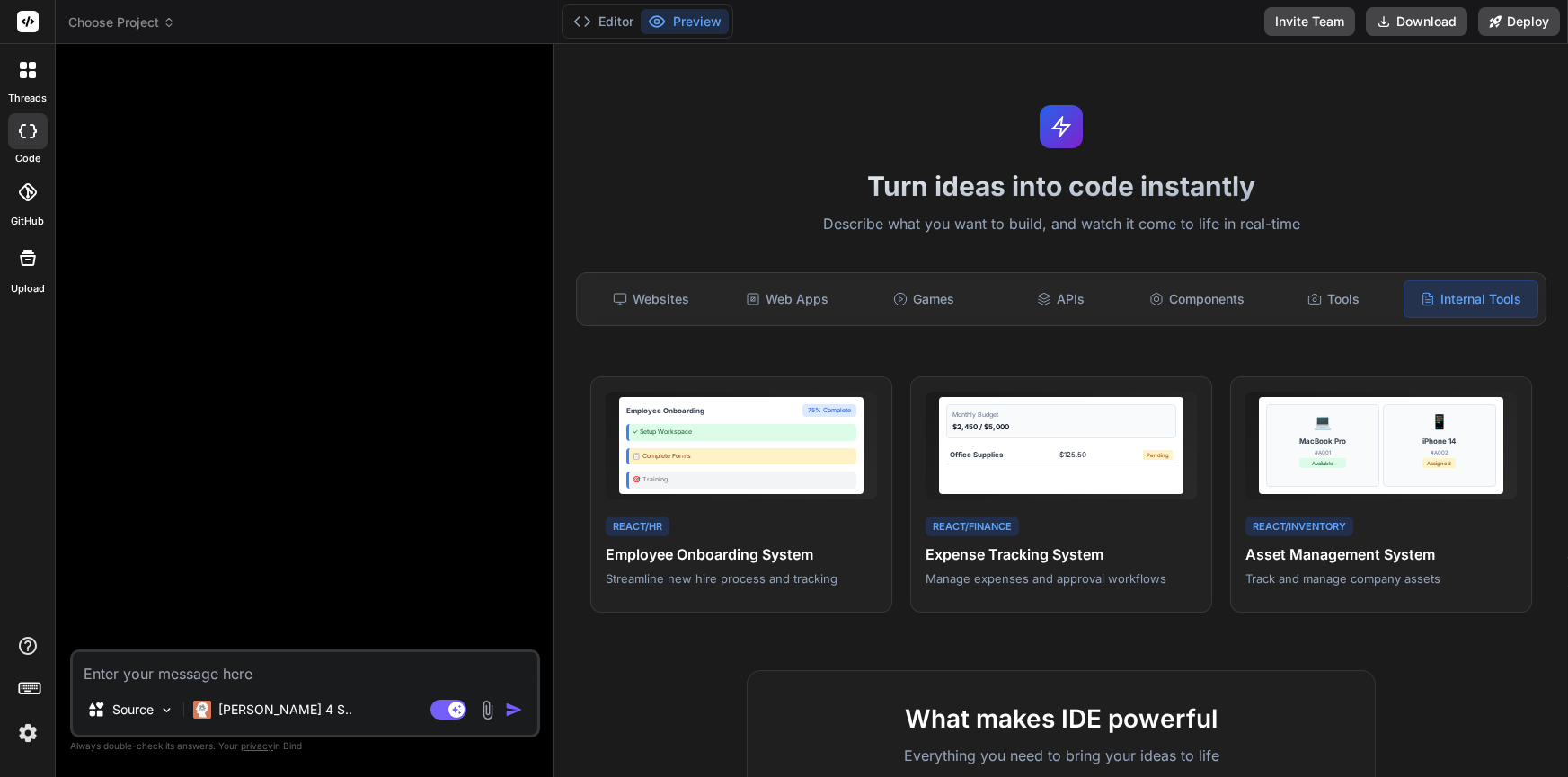
click at [258, 714] on p "Claude 4 S.." at bounding box center [285, 710] width 134 height 18
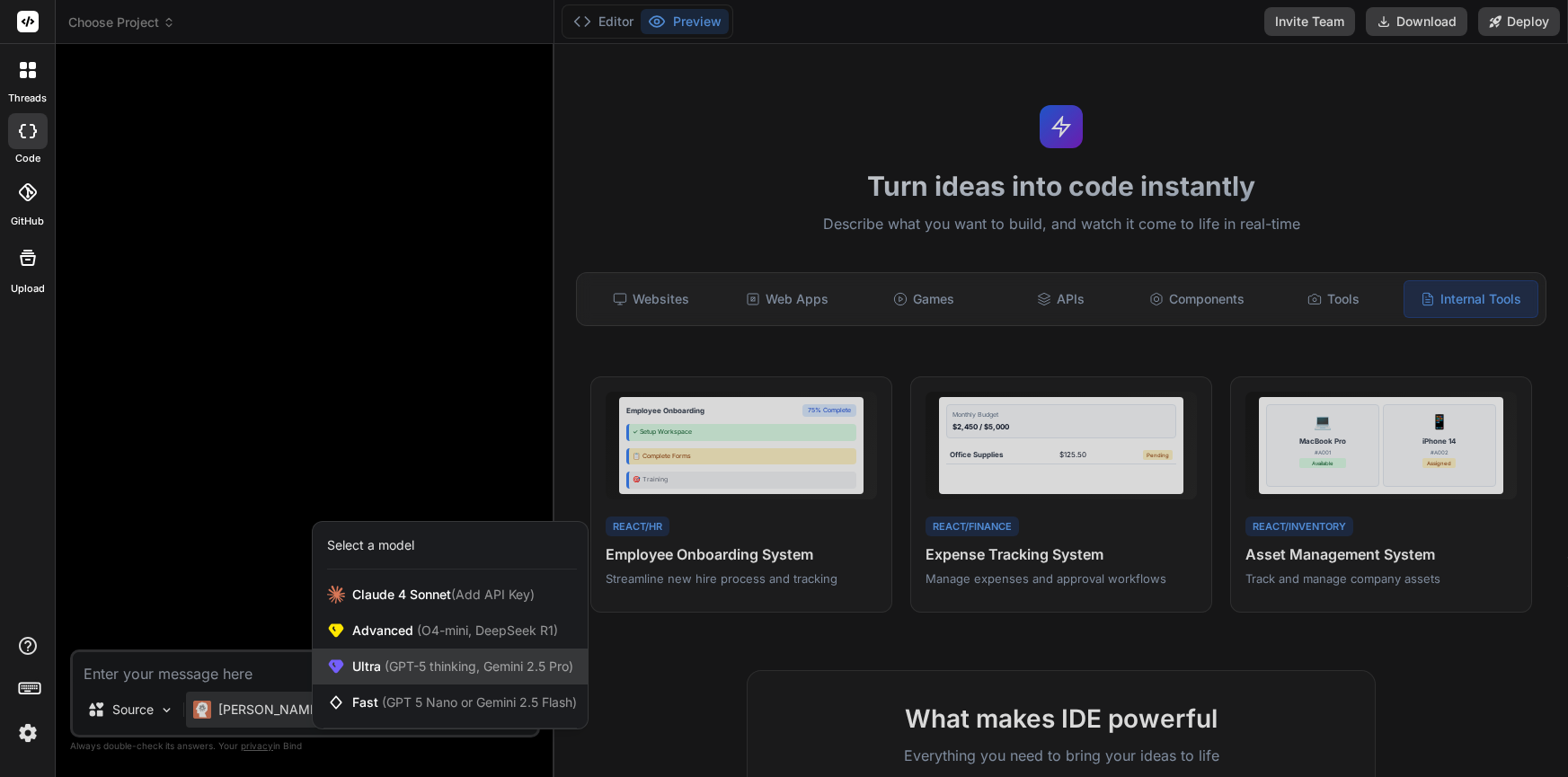
click at [373, 675] on span "Ultra (GPT-5 thinking, Gemini 2.5 Pro)" at bounding box center [463, 666] width 221 height 18
type textarea "x"
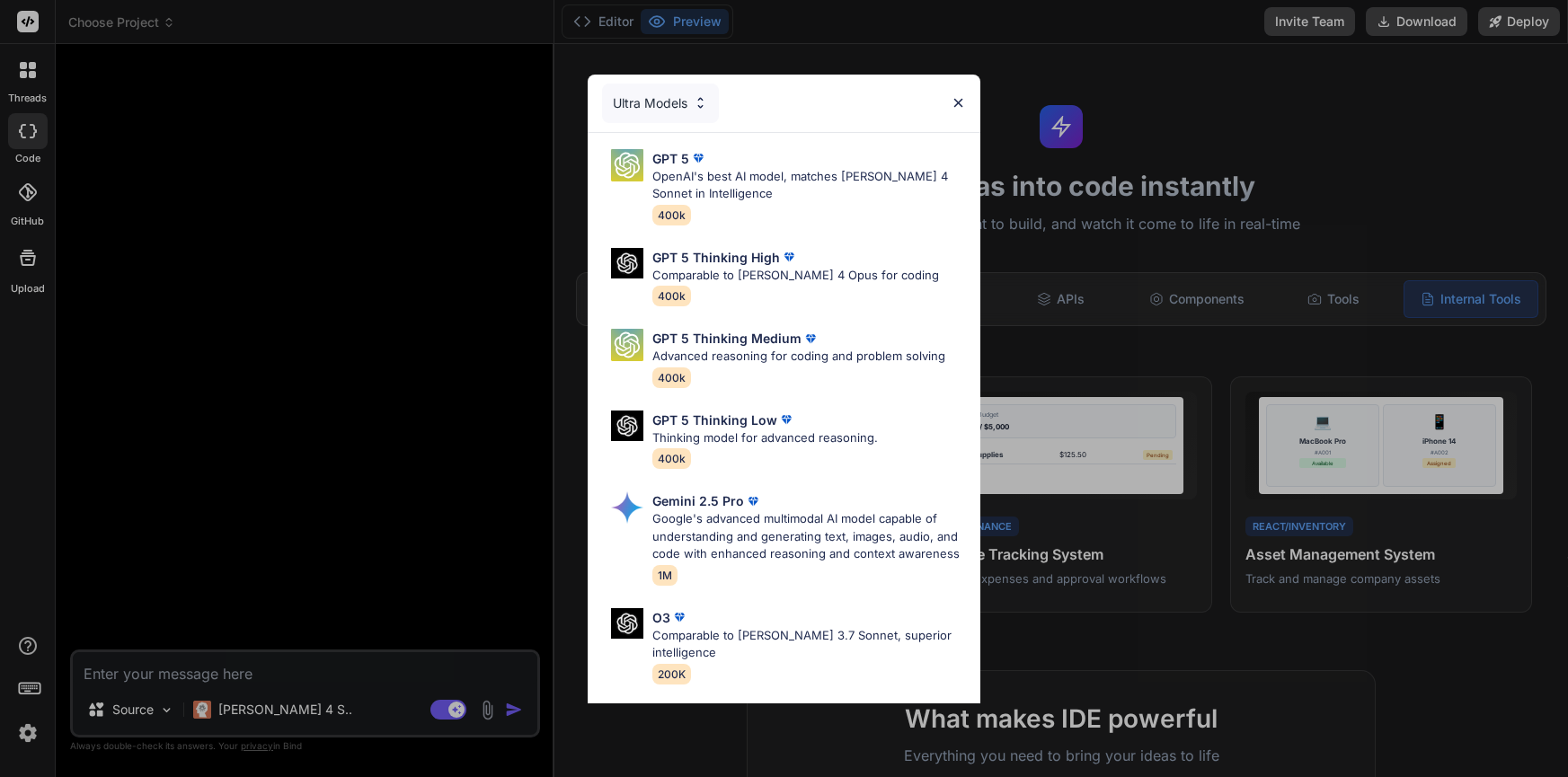
click at [23, 194] on div "Ultra Models GPT 5 OpenAI's best AI model, matches Claude 4 Sonnet in Intellige…" at bounding box center [784, 388] width 1568 height 777
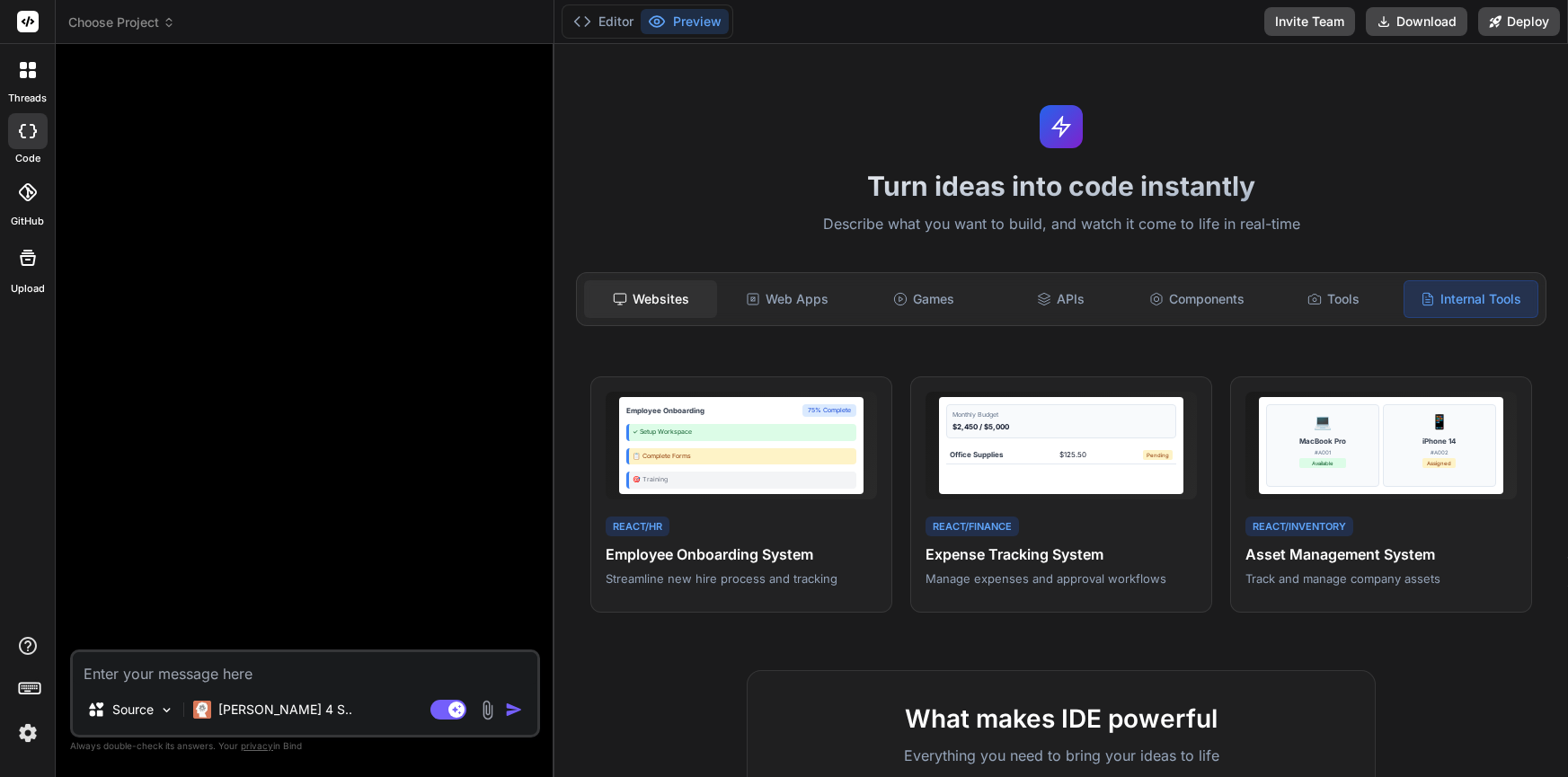
click at [671, 302] on div "Websites" at bounding box center [650, 299] width 133 height 38
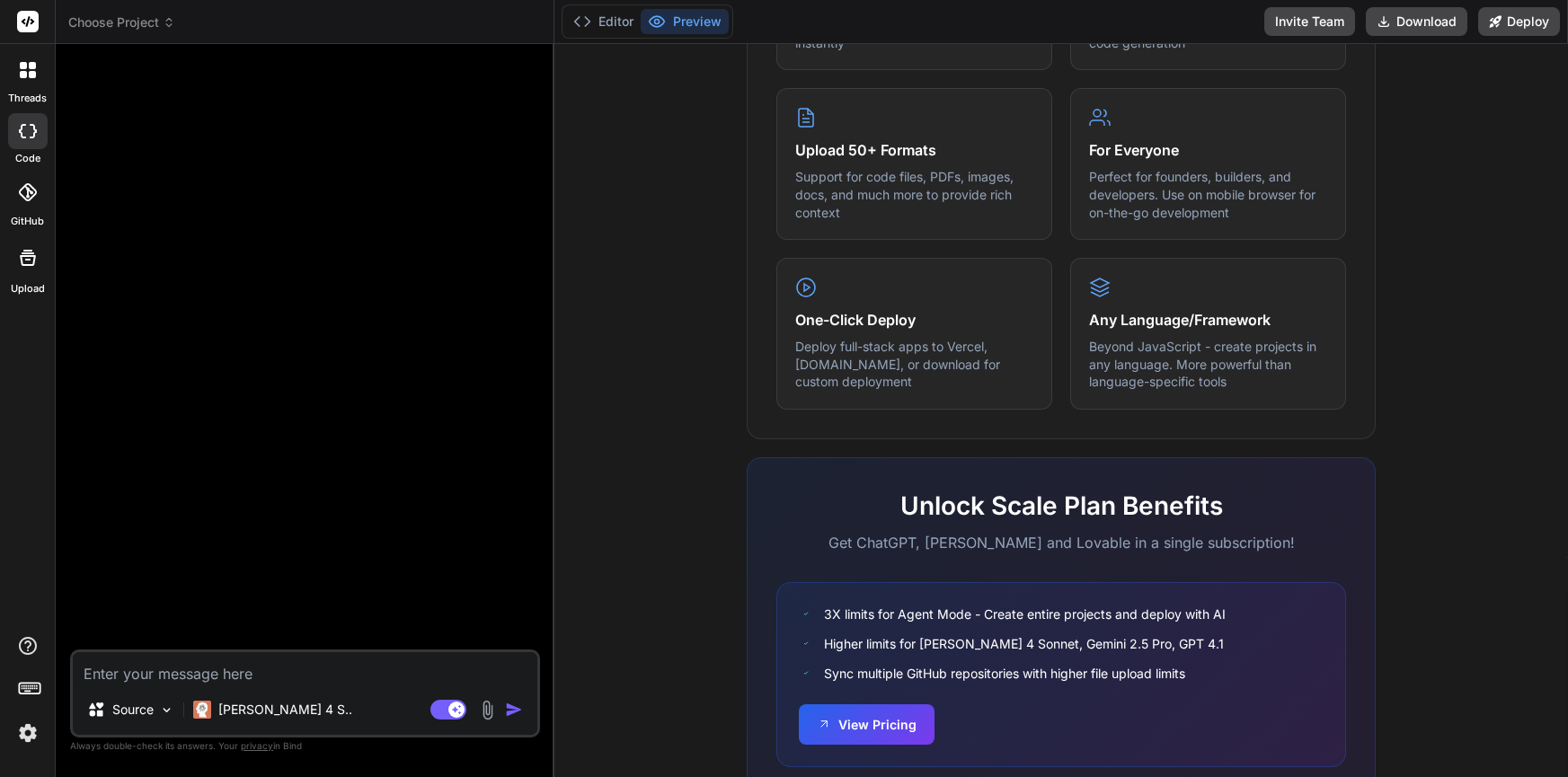
scroll to position [935, 0]
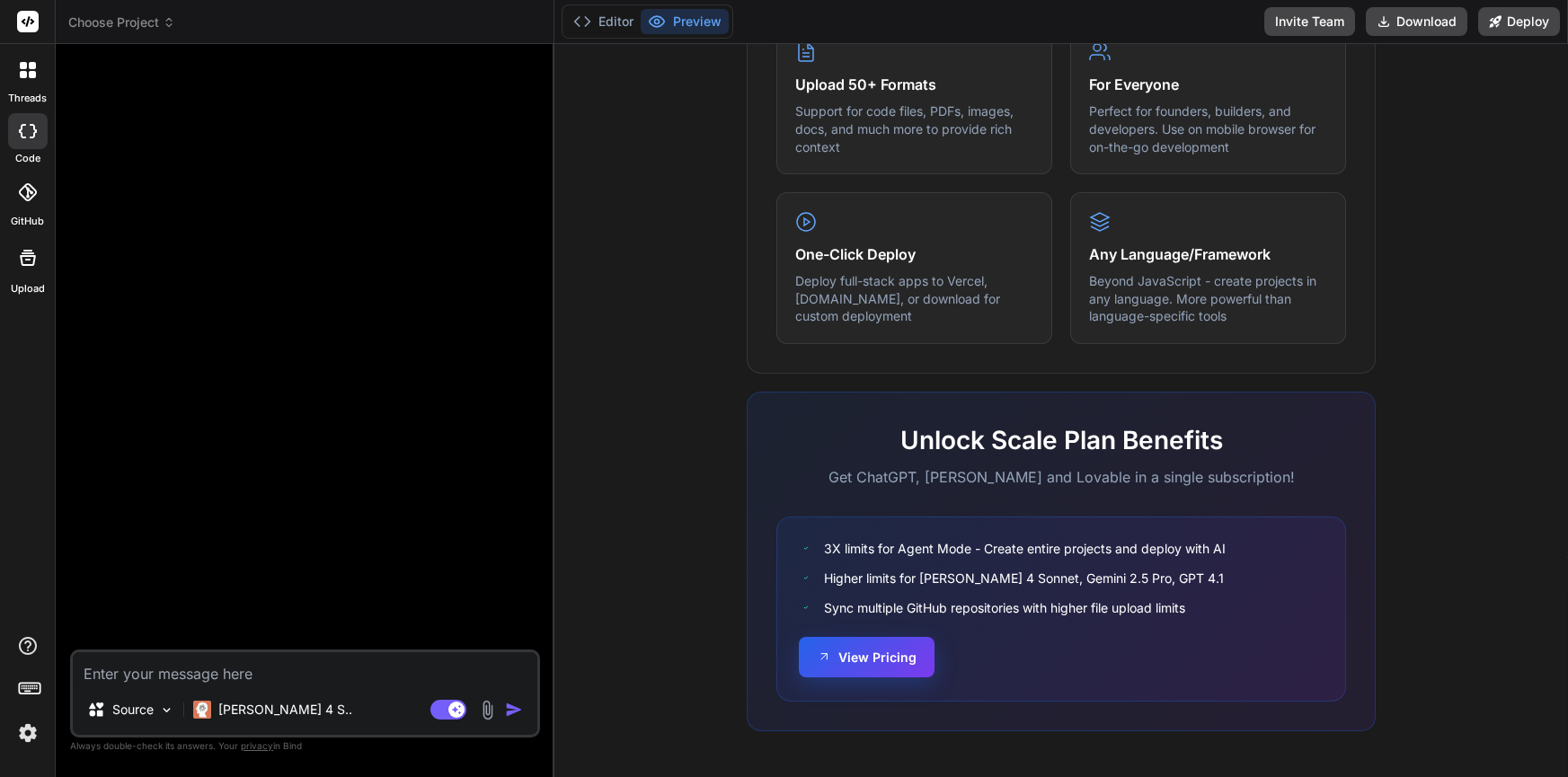
click at [894, 661] on button "View Pricing" at bounding box center [866, 656] width 136 height 40
